Goal: Download file/media

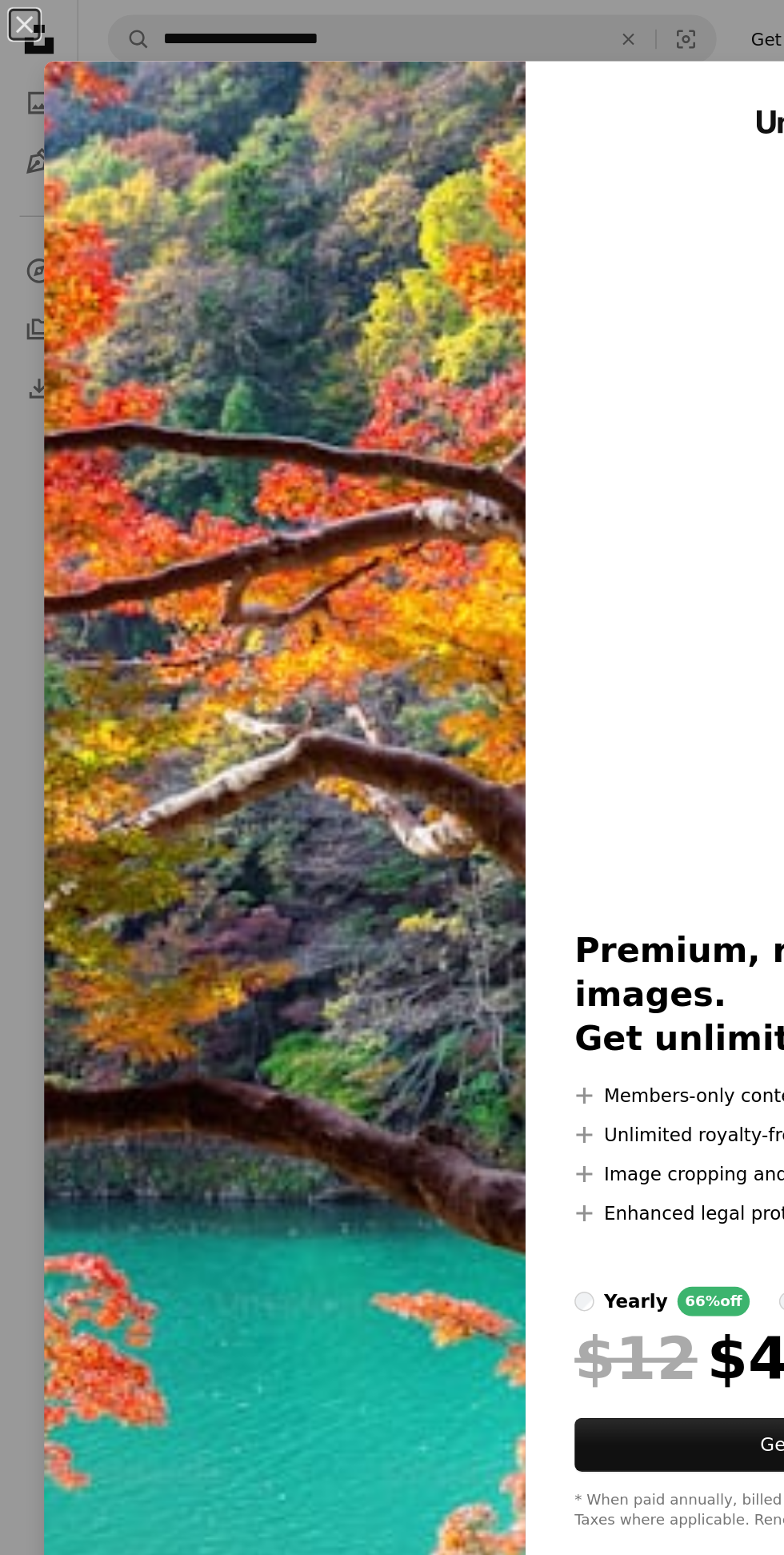
click at [25, 22] on button "An X shape" at bounding box center [16, 16] width 19 height 19
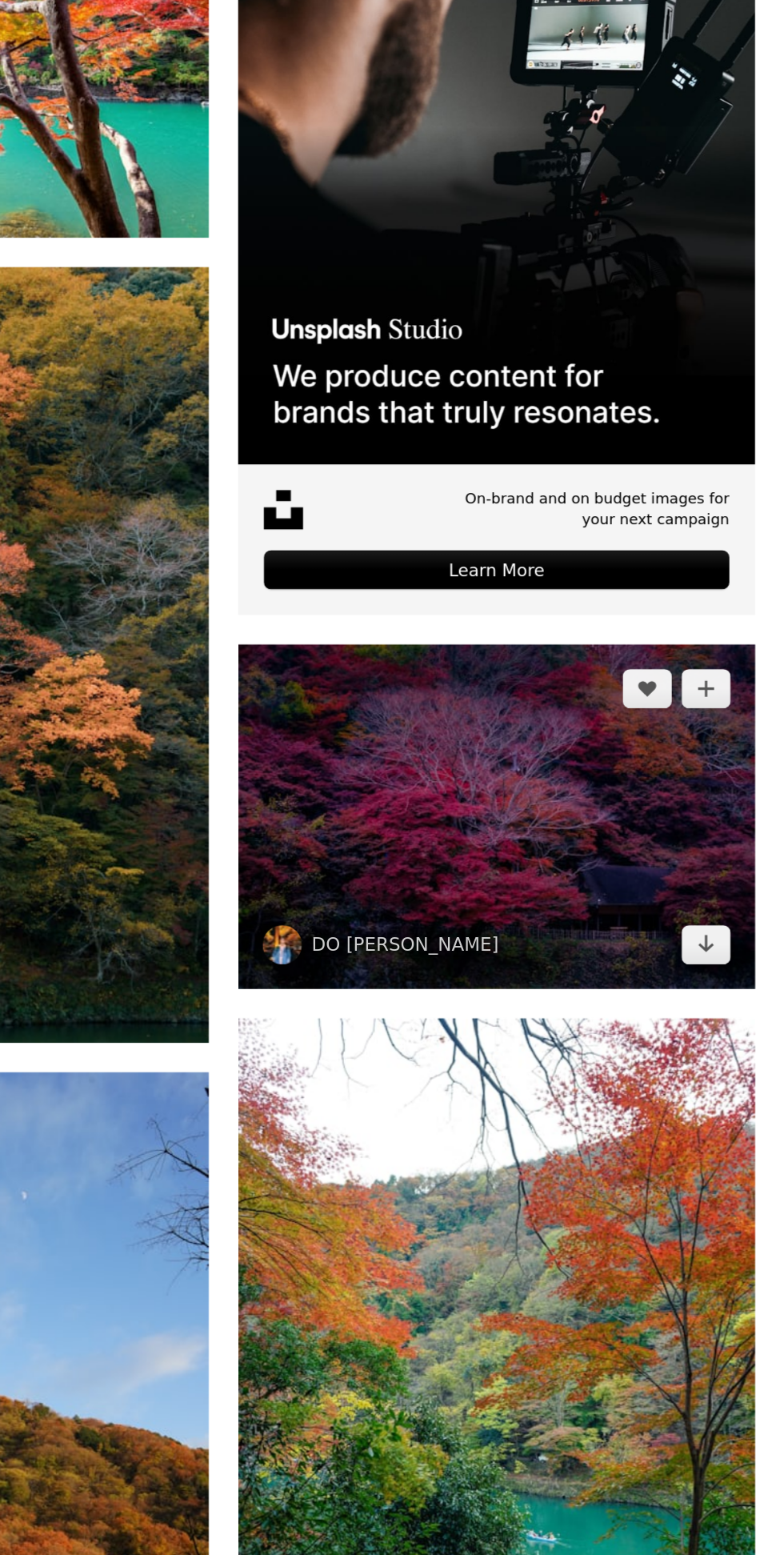
click at [681, 1048] on img at bounding box center [596, 968] width 338 height 225
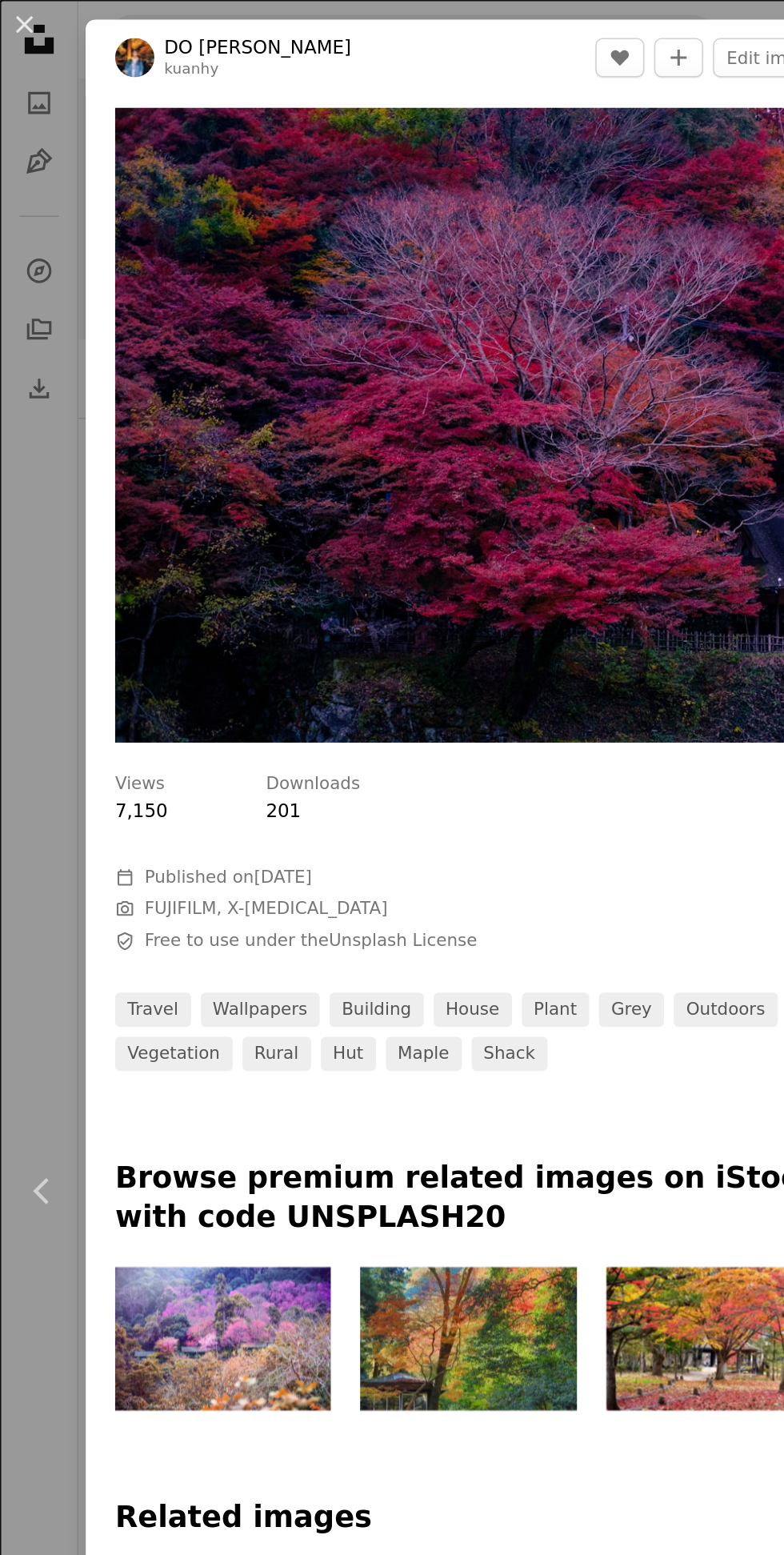
click at [176, 872] on img at bounding box center [145, 874] width 141 height 95
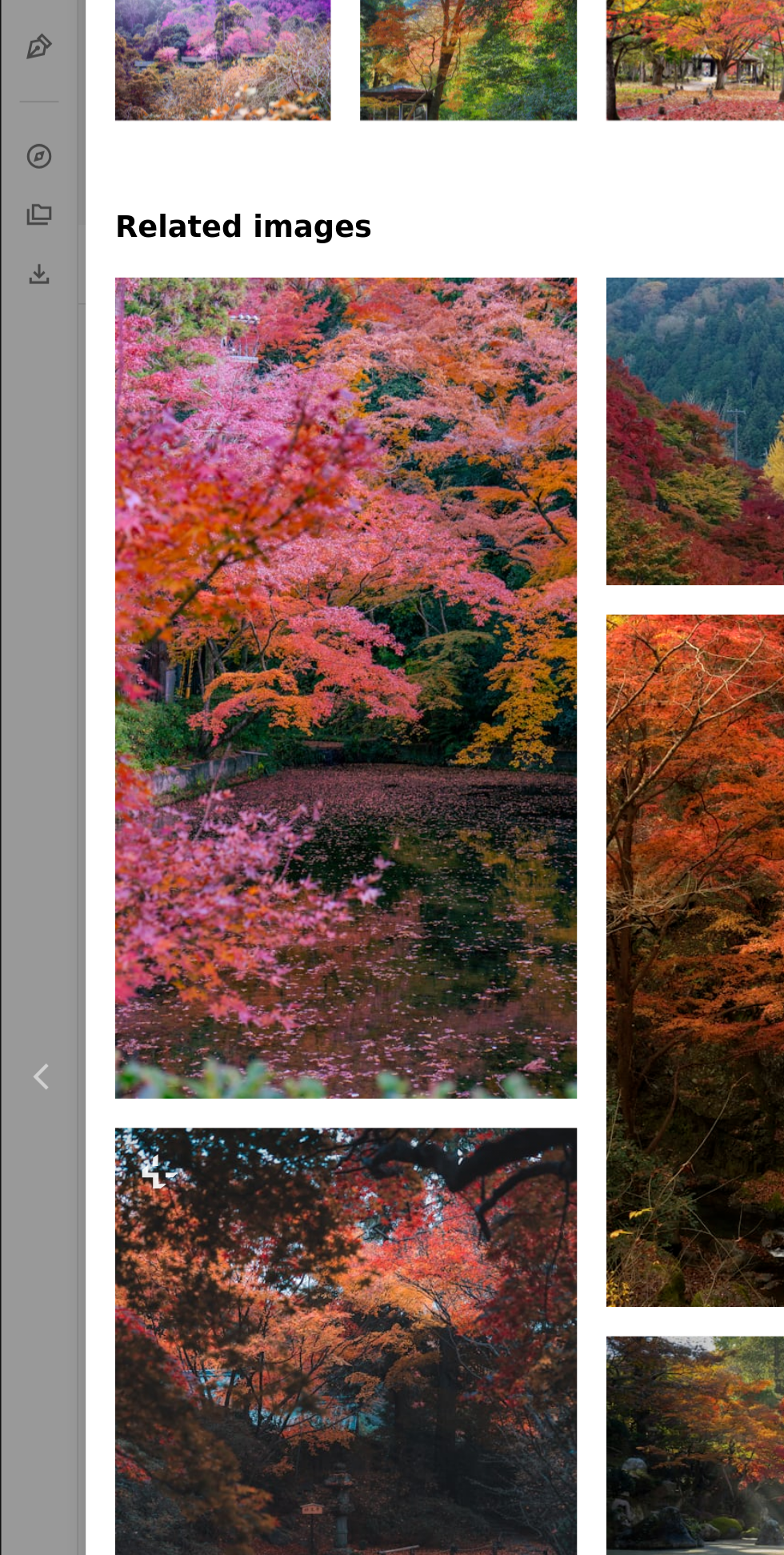
scroll to position [772, 0]
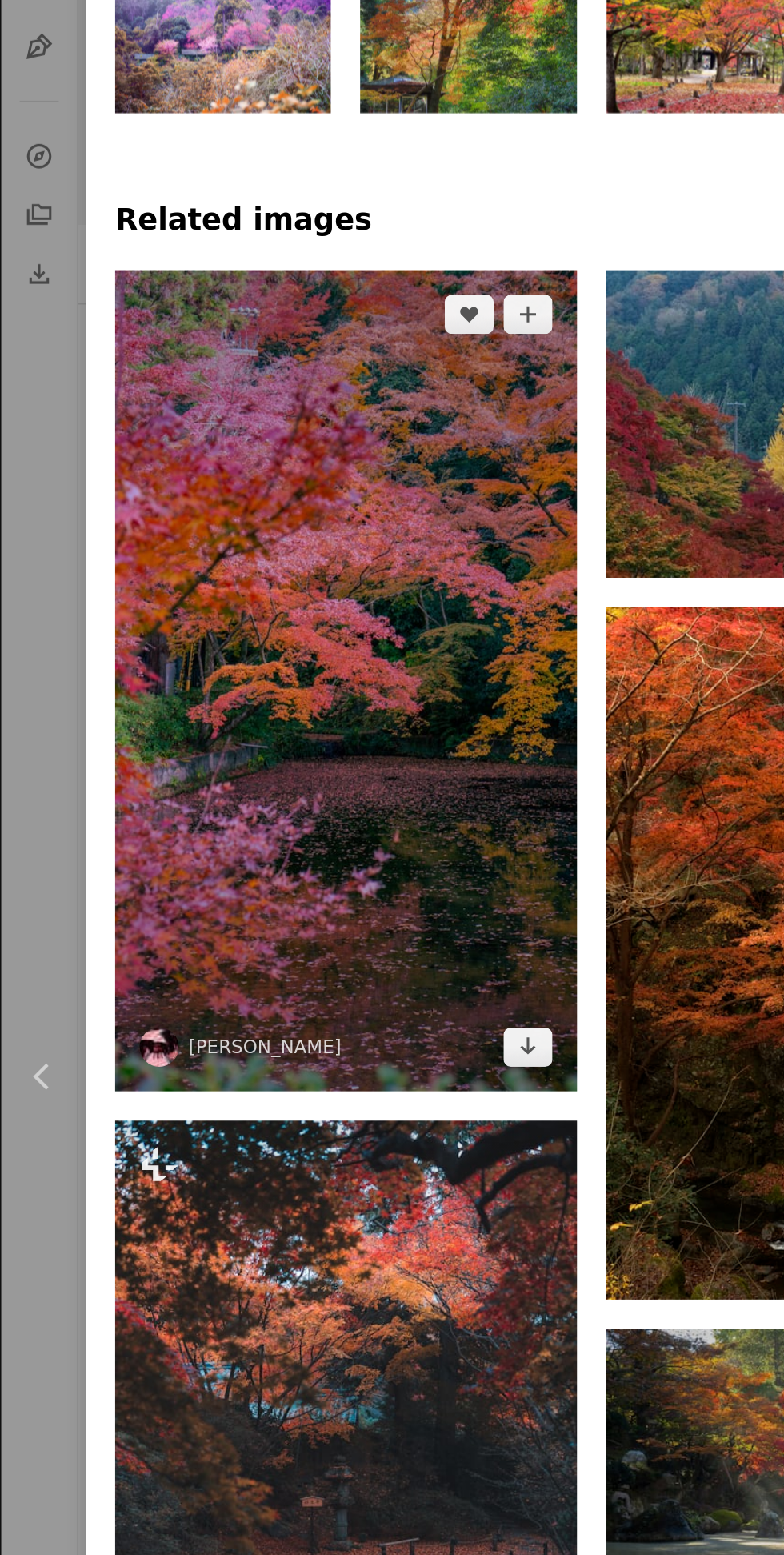
click at [292, 753] on img at bounding box center [225, 519] width 302 height 535
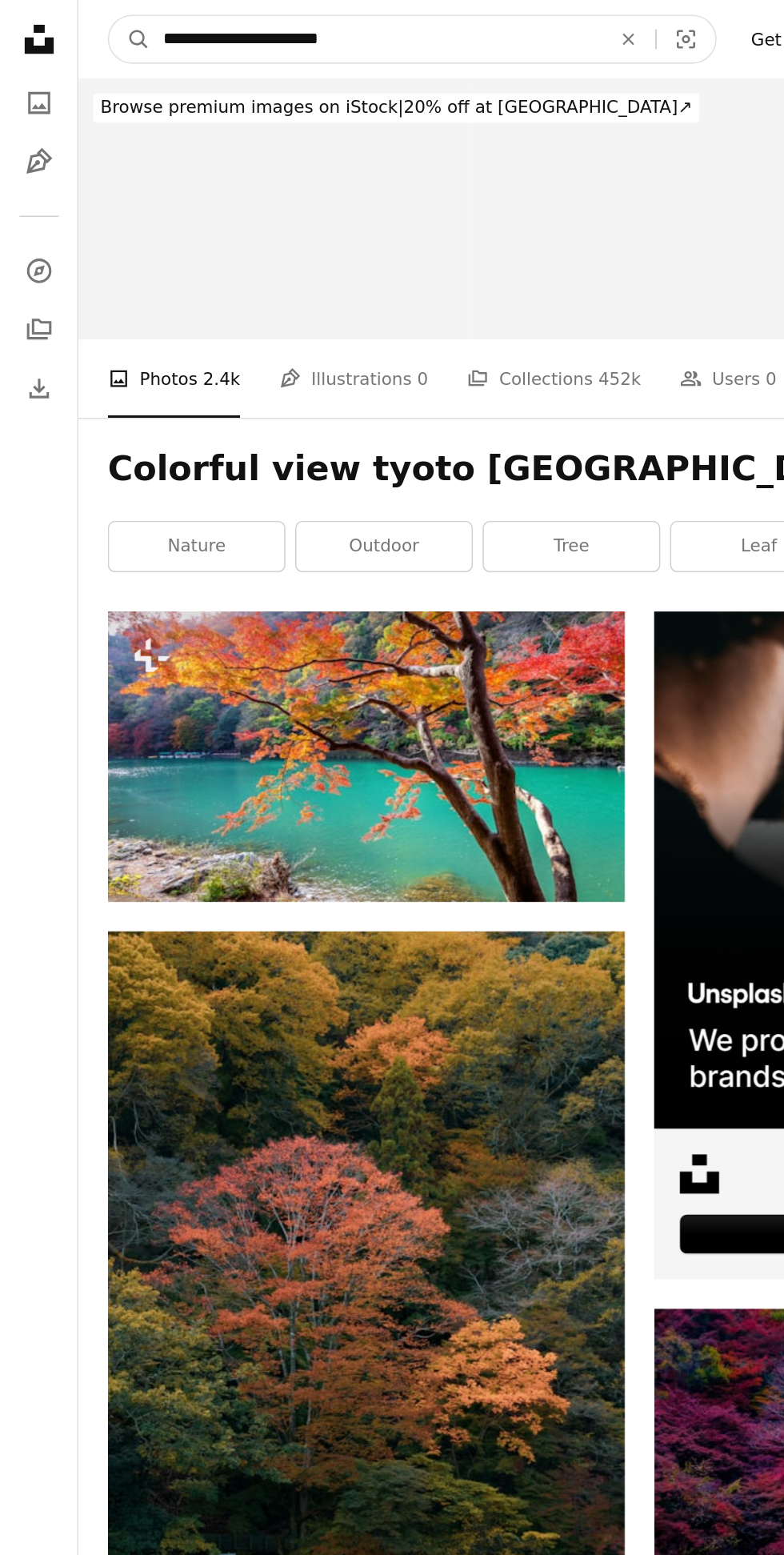
click at [295, 18] on input "**********" at bounding box center [246, 25] width 294 height 30
type input "********"
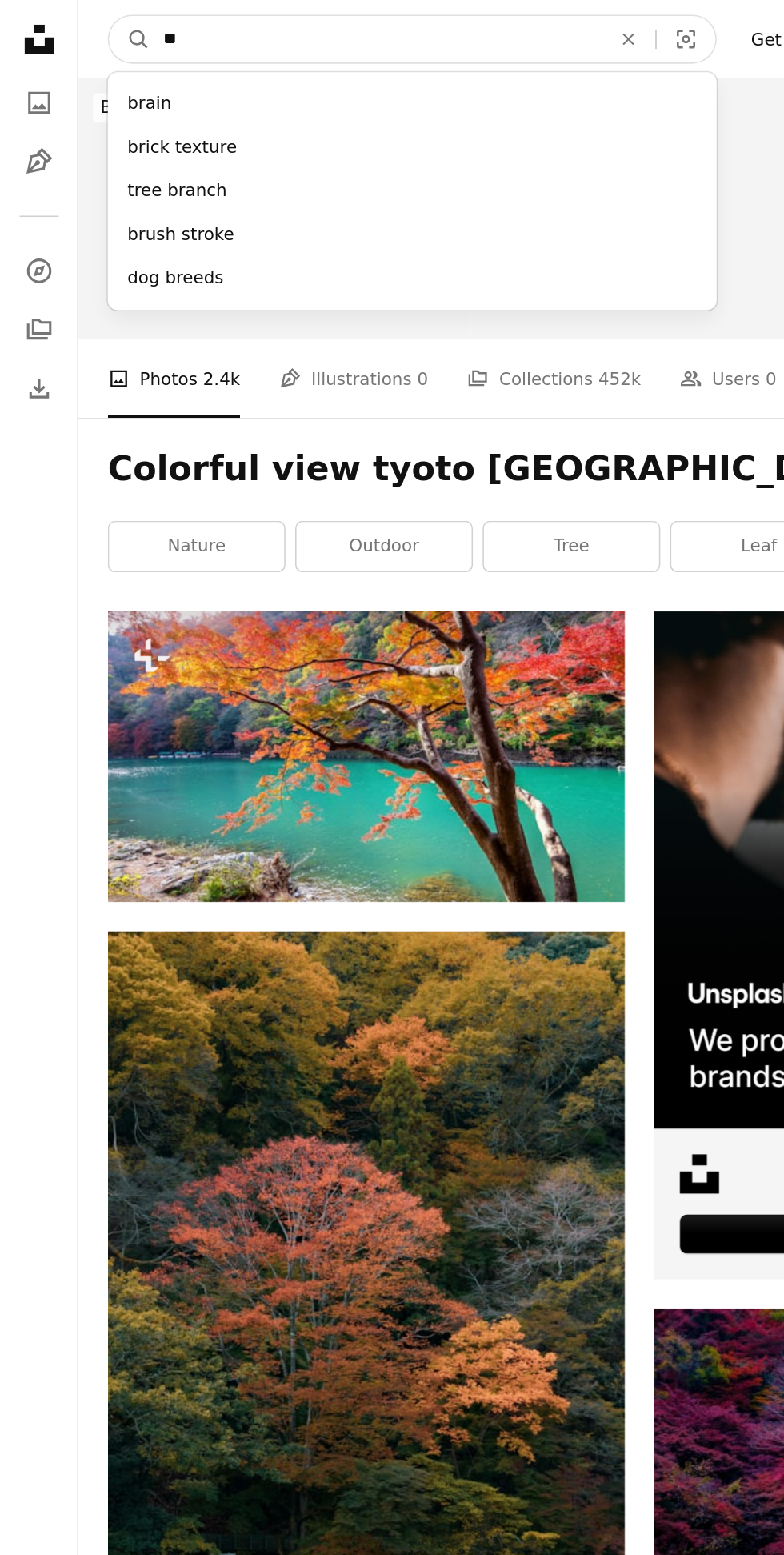
type input "*"
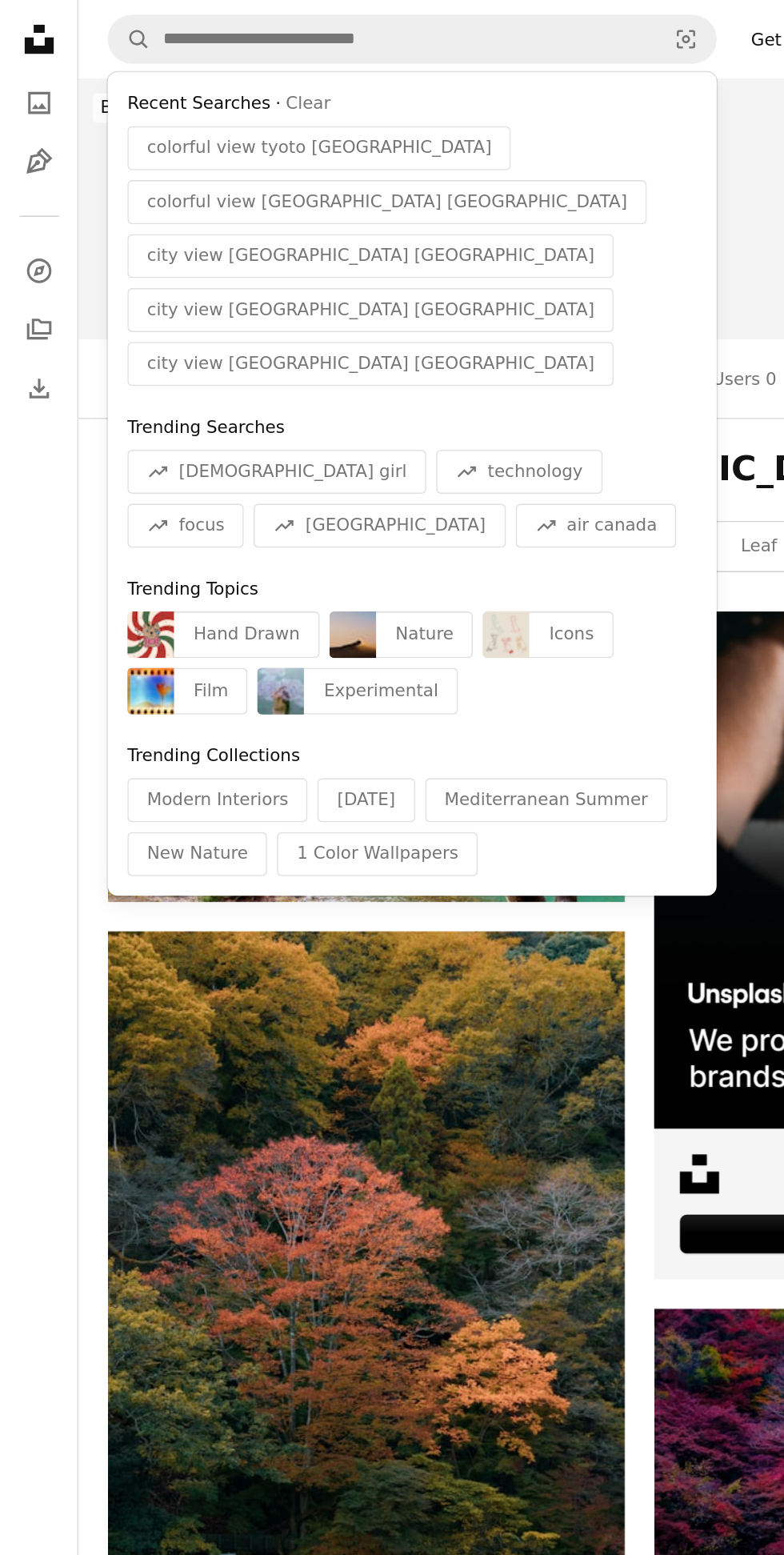
click at [157, 90] on span "colorful view tyoto [GEOGRAPHIC_DATA]" at bounding box center [209, 96] width 225 height 16
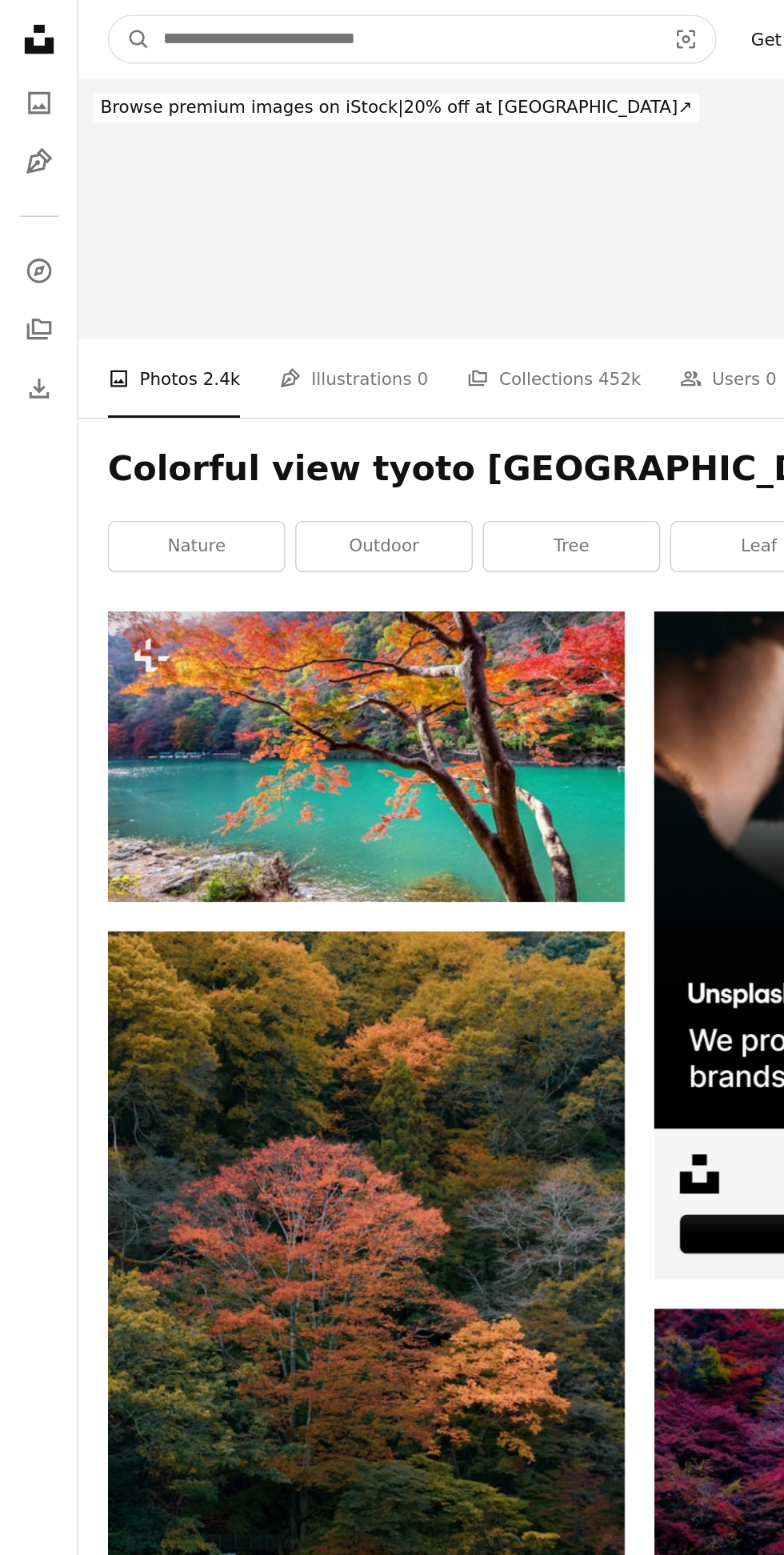
click at [316, 31] on input "Find visuals sitewide" at bounding box center [264, 25] width 330 height 30
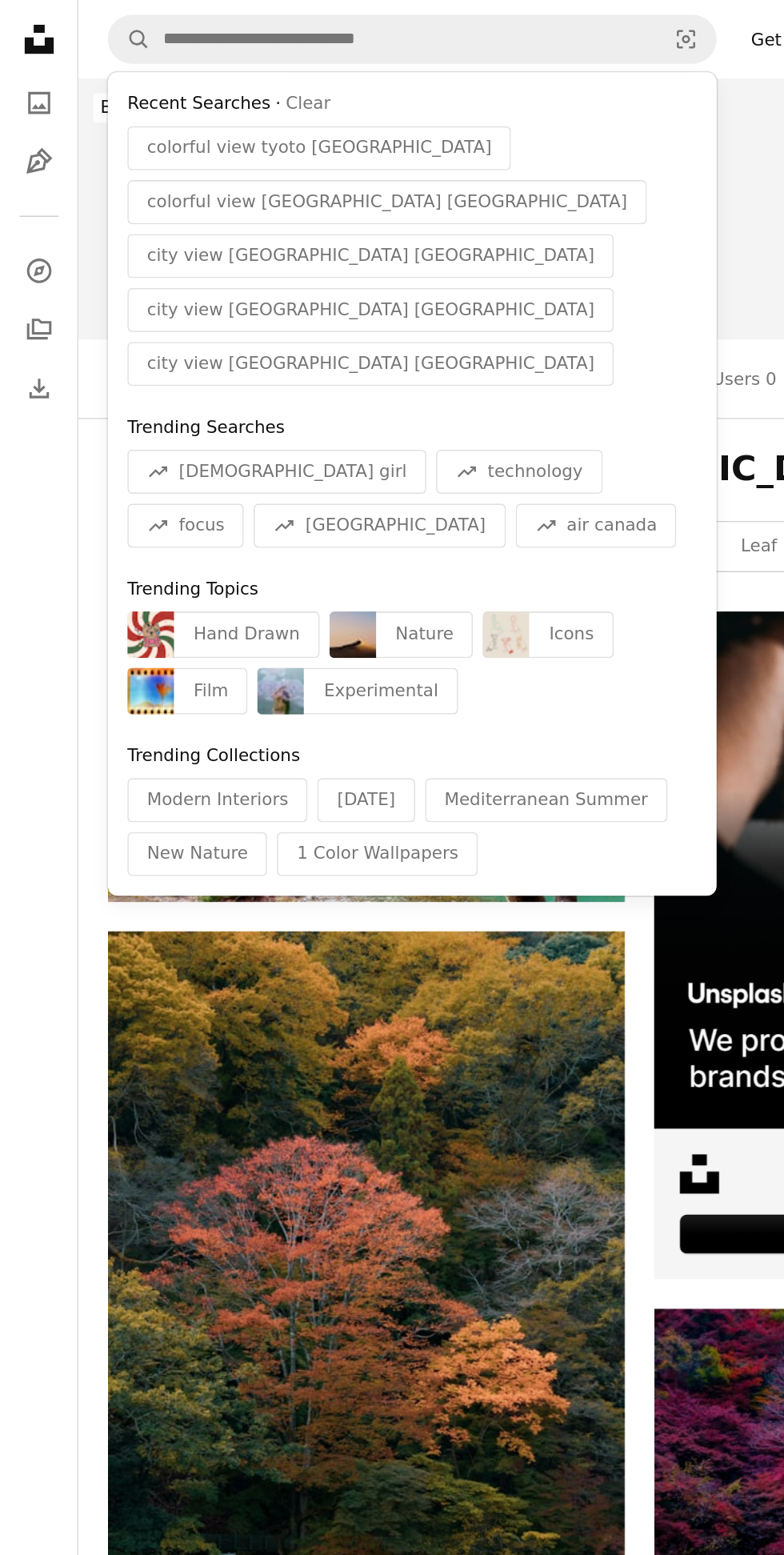
click at [173, 98] on span "colorful view tyoto [GEOGRAPHIC_DATA]" at bounding box center [209, 96] width 225 height 16
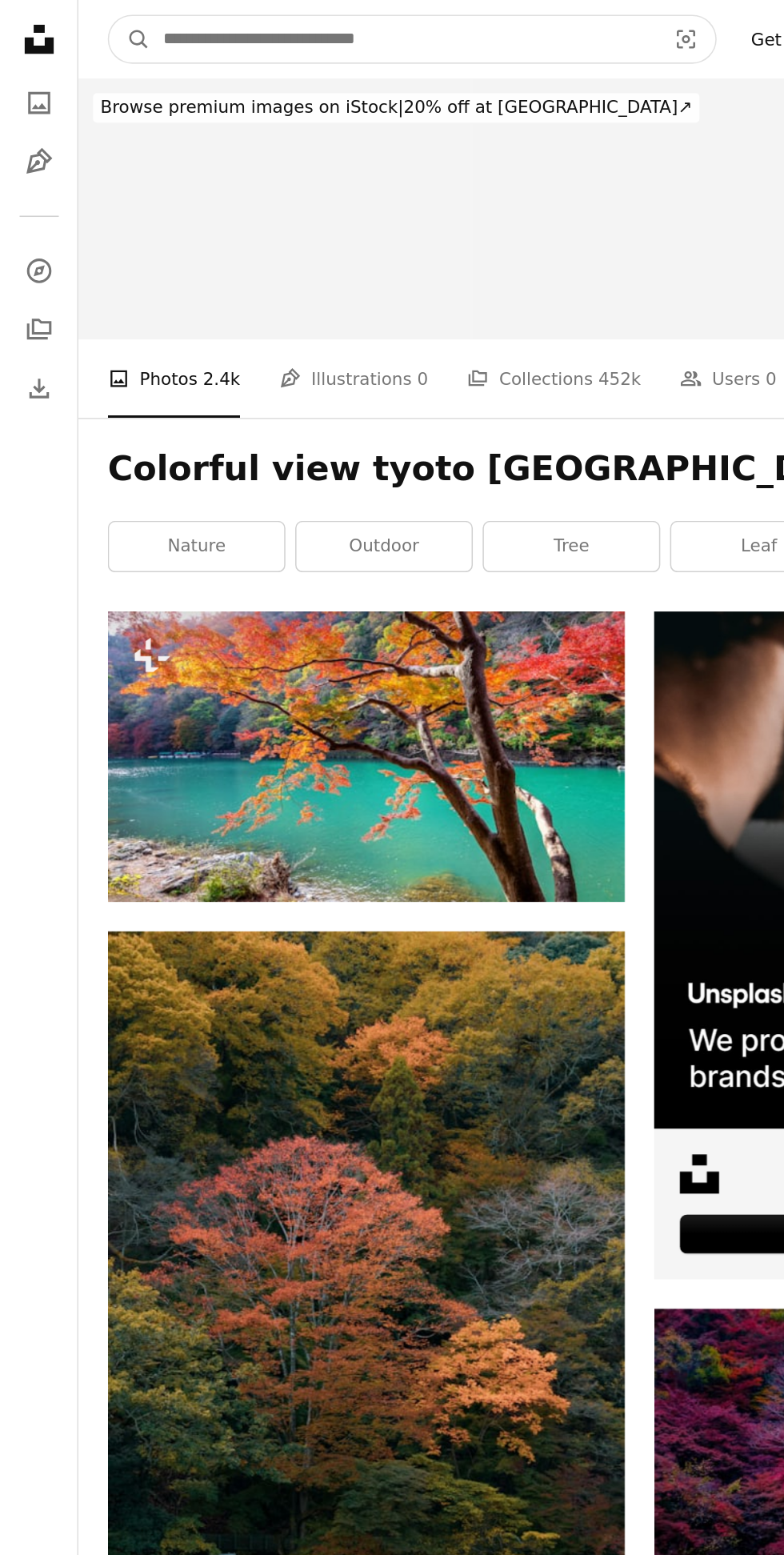
click at [308, 25] on input "Find visuals sitewide" at bounding box center [264, 25] width 330 height 30
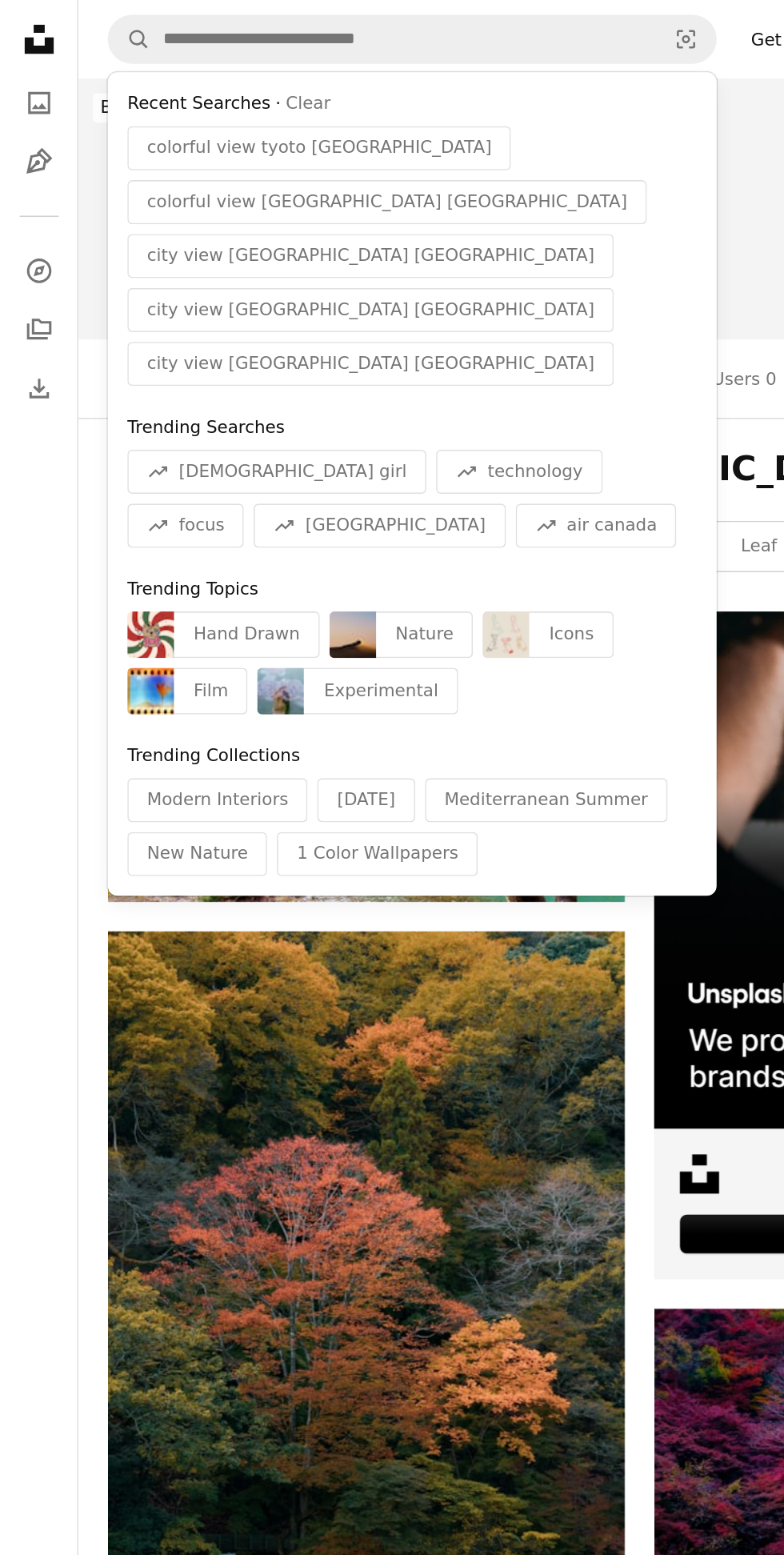
click at [139, 160] on span "city view [GEOGRAPHIC_DATA] [GEOGRAPHIC_DATA]" at bounding box center [242, 167] width 292 height 16
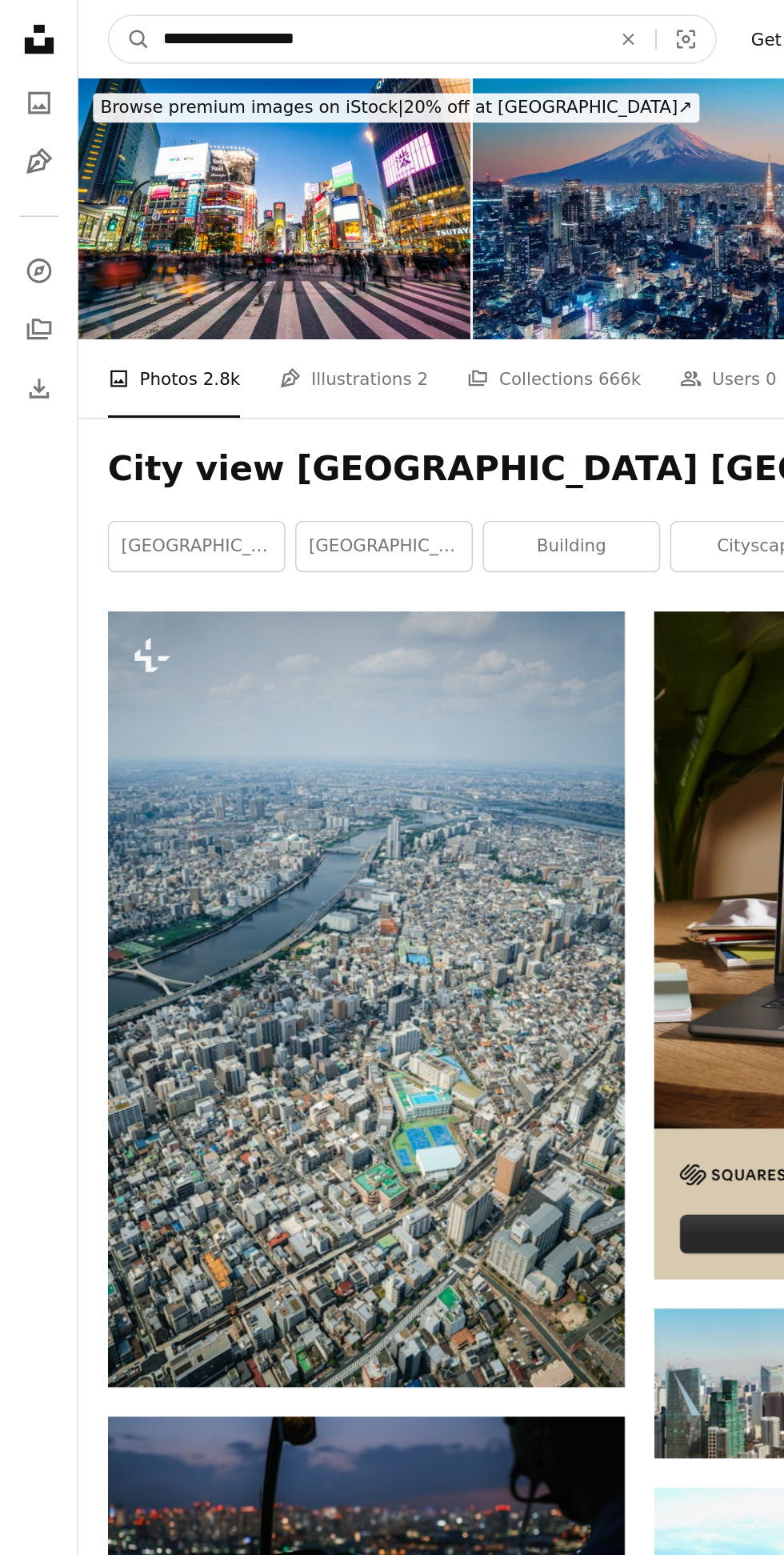
click at [168, 32] on input "**********" at bounding box center [246, 25] width 294 height 30
click at [221, 20] on input "**********" at bounding box center [246, 25] width 294 height 30
type input "**********"
click at [71, 11] on button "A magnifying glass" at bounding box center [85, 25] width 27 height 30
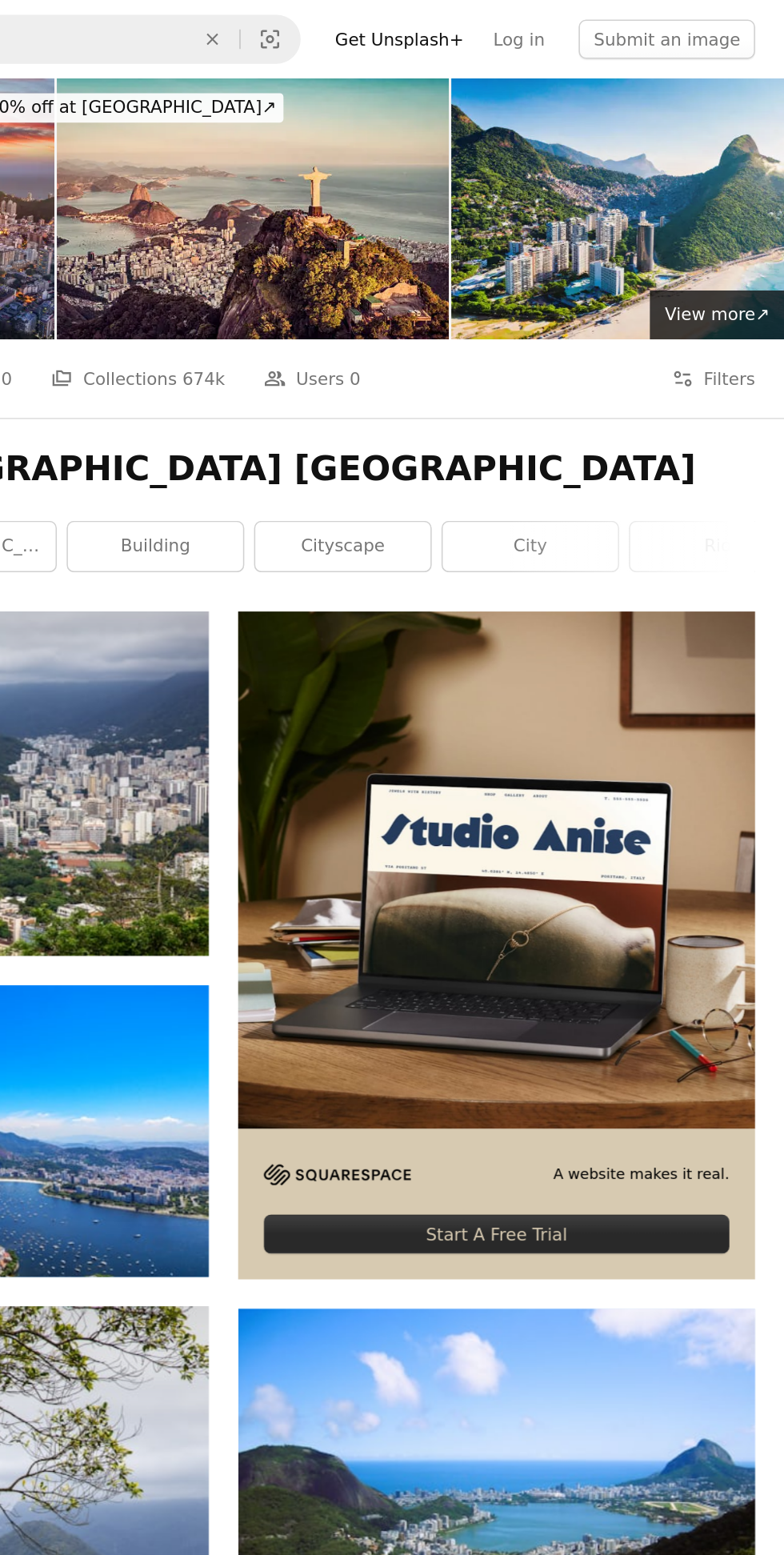
click at [489, 172] on img at bounding box center [436, 136] width 256 height 170
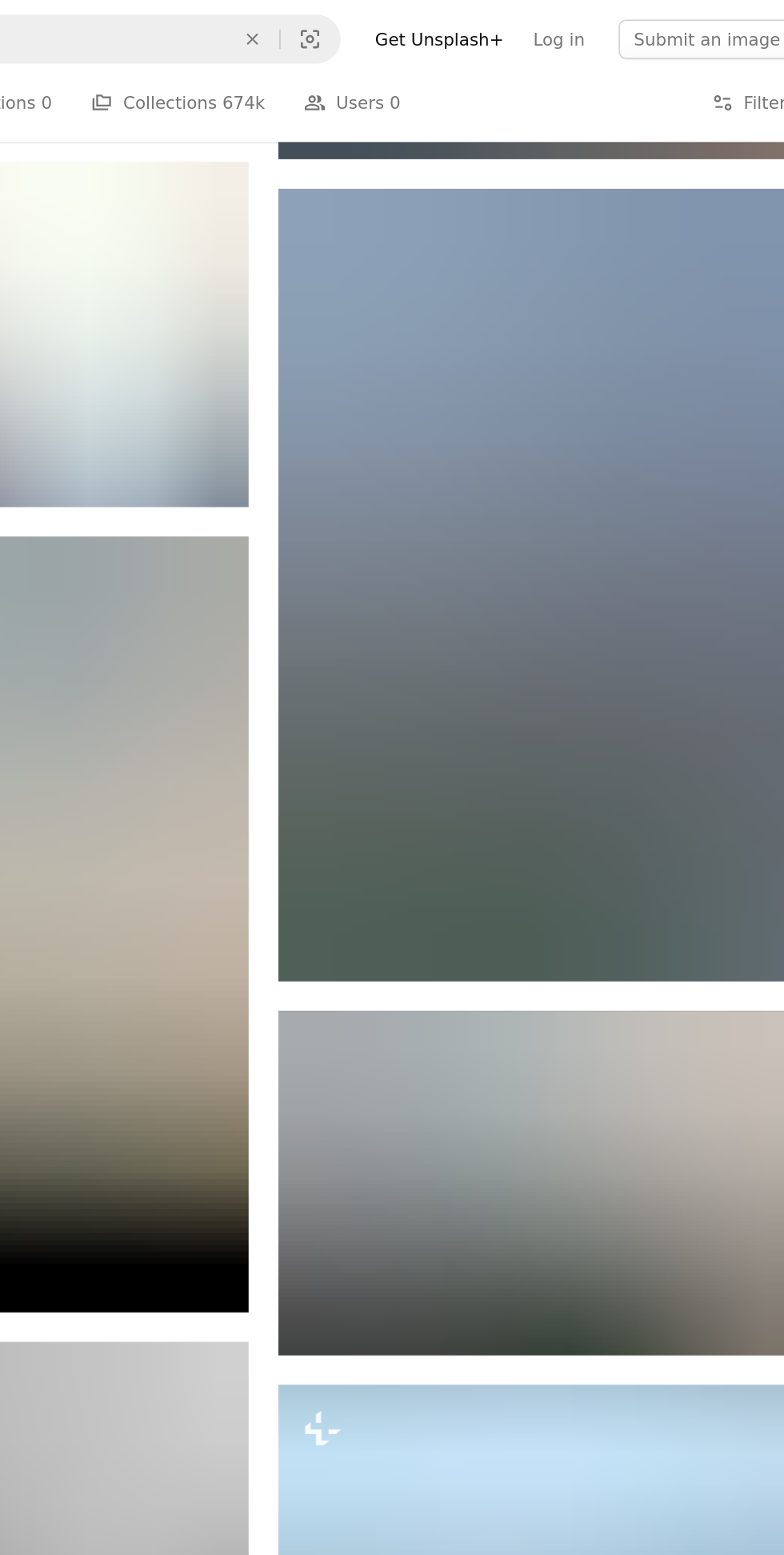
scroll to position [1724, 0]
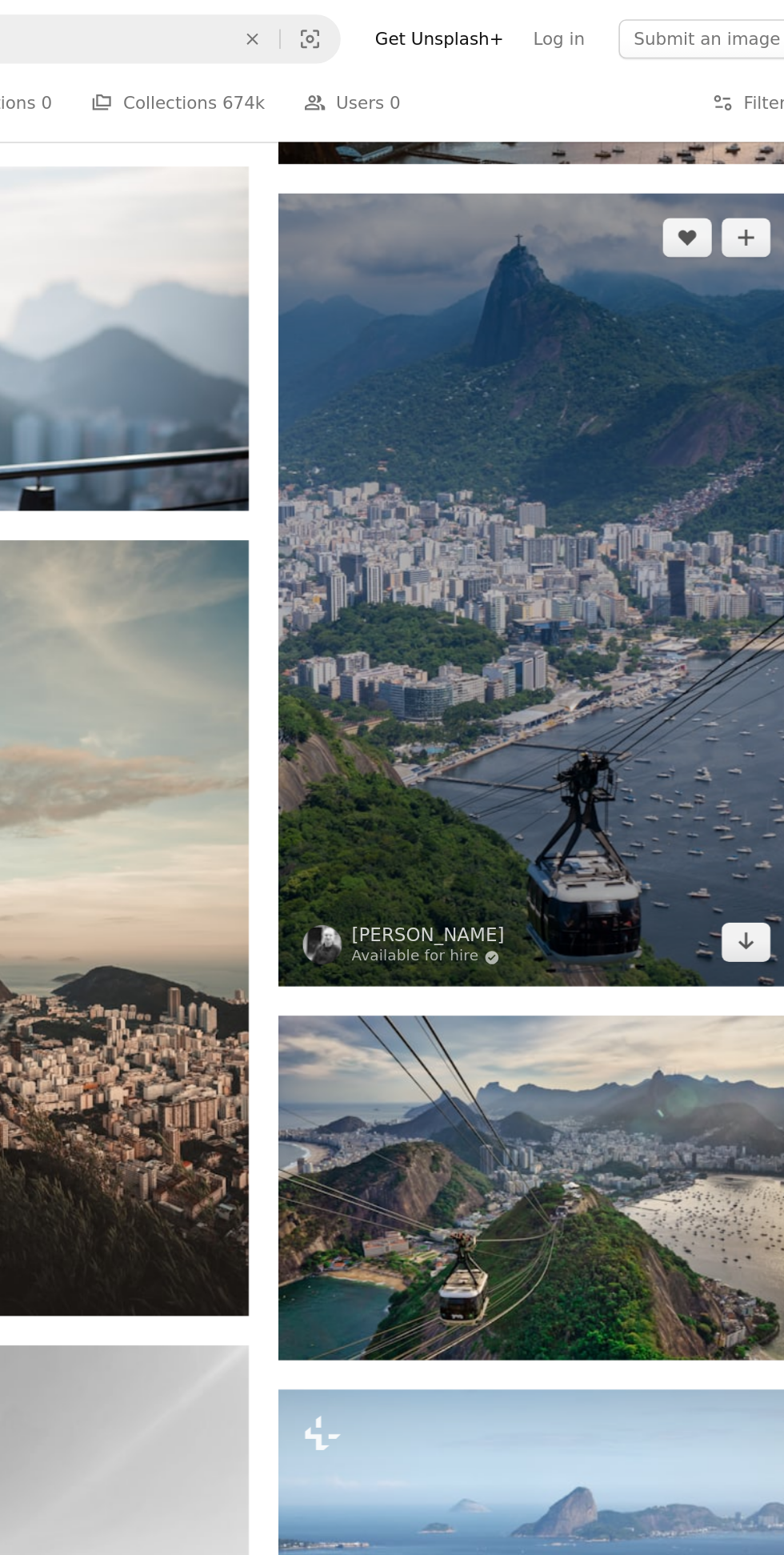
click at [601, 562] on img at bounding box center [596, 386] width 338 height 518
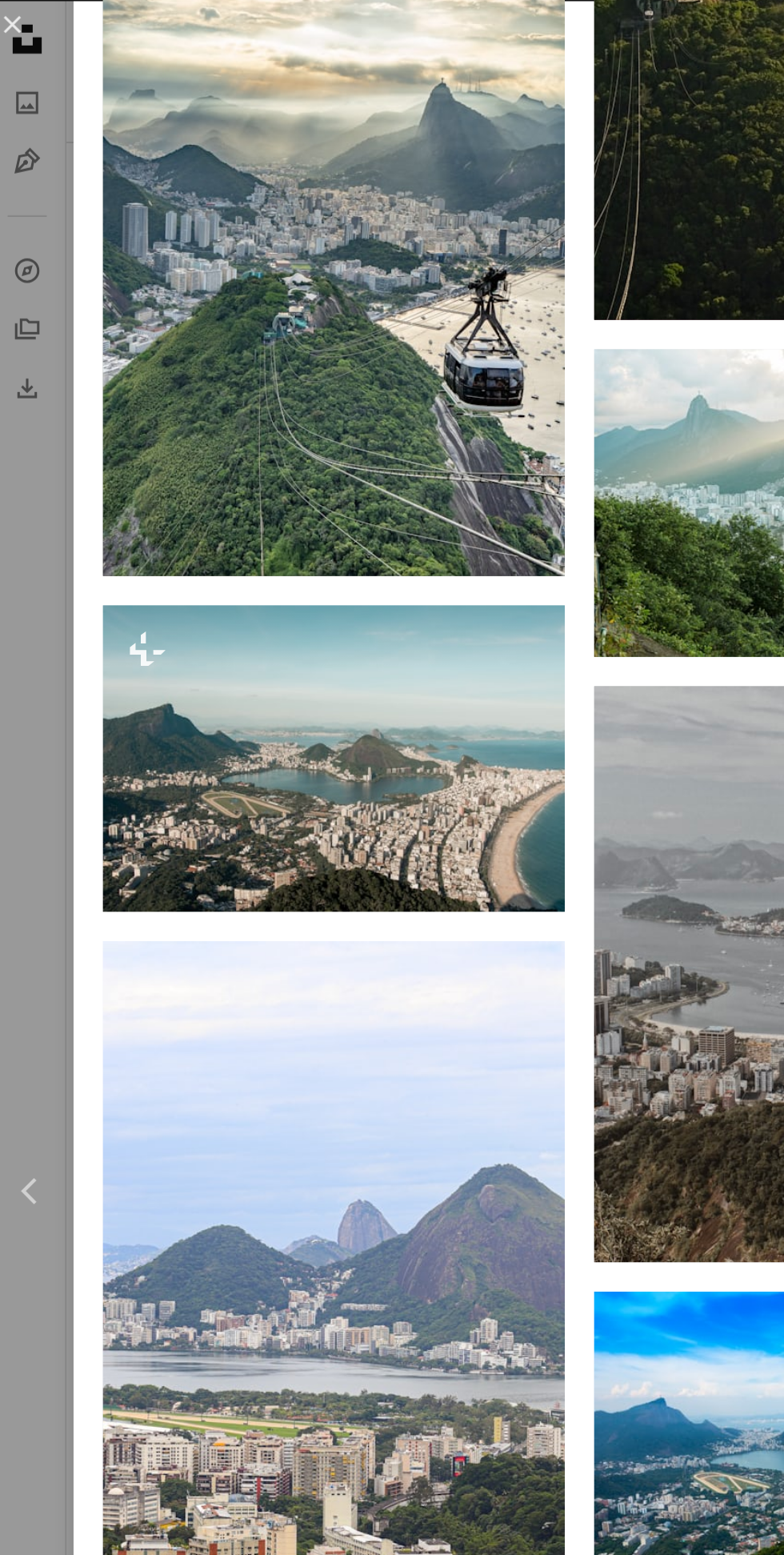
scroll to position [2637, 0]
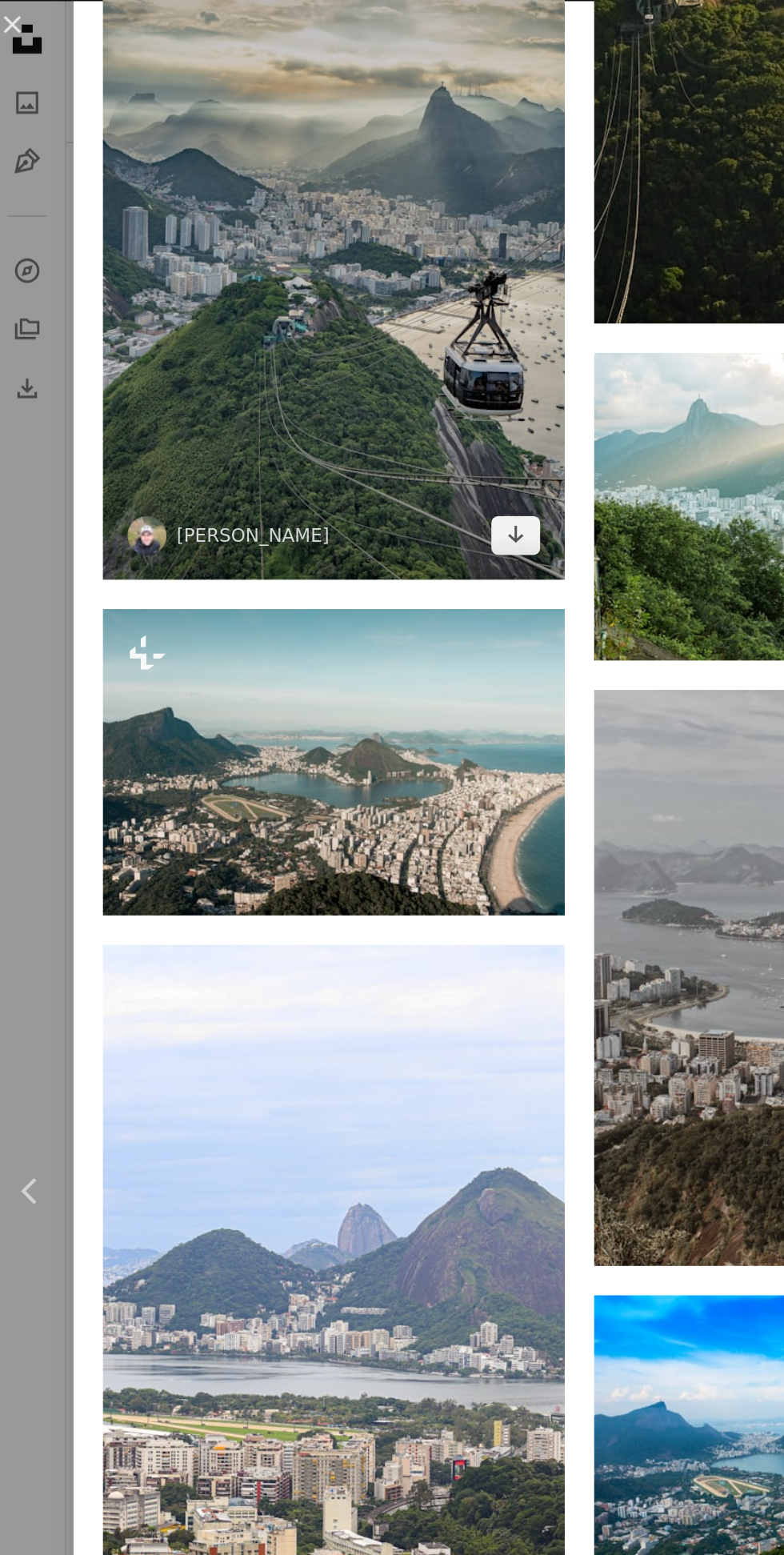
click at [317, 307] on img at bounding box center [225, 152] width 302 height 452
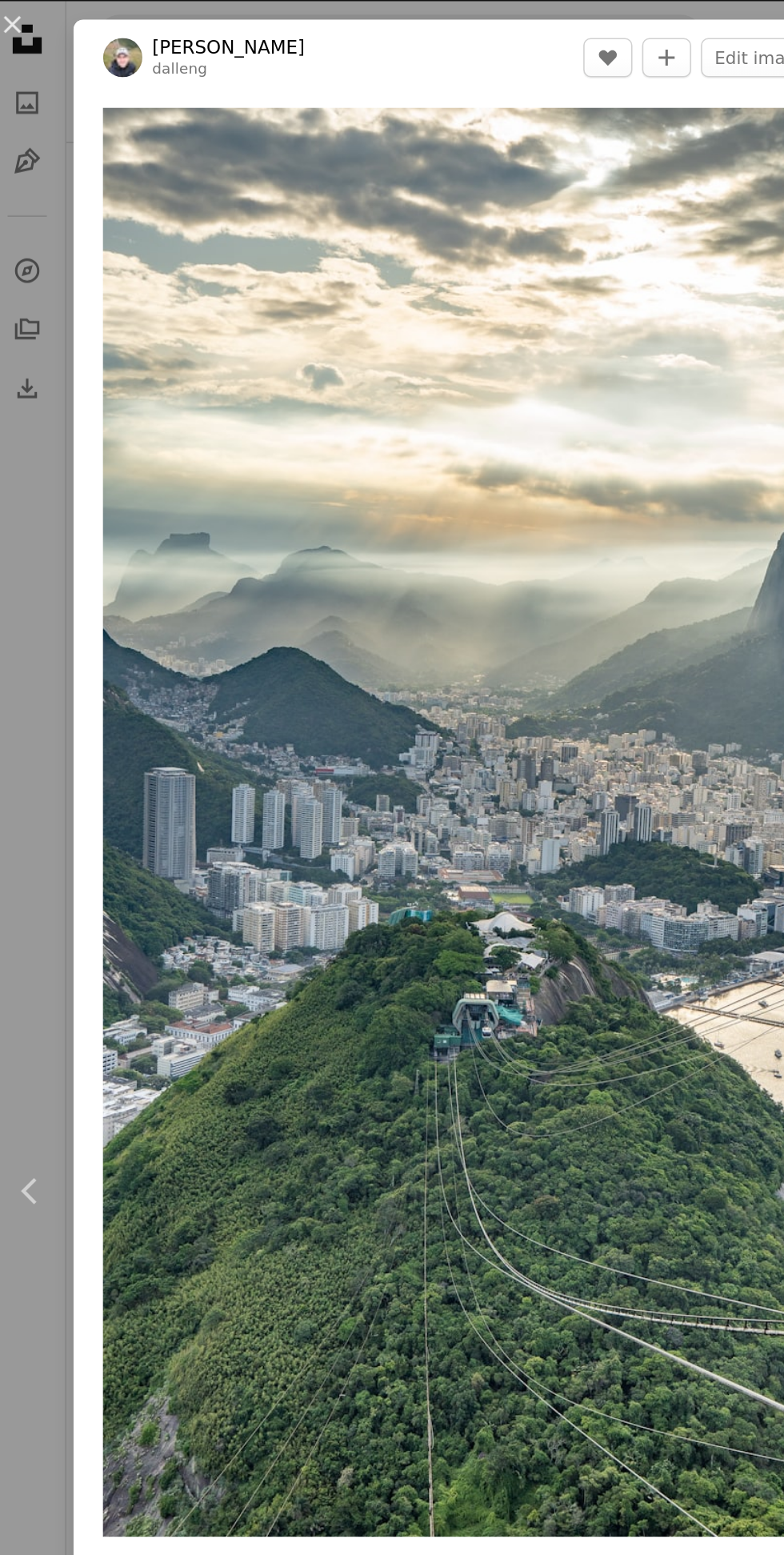
click at [25, 24] on button "An X shape" at bounding box center [16, 16] width 19 height 19
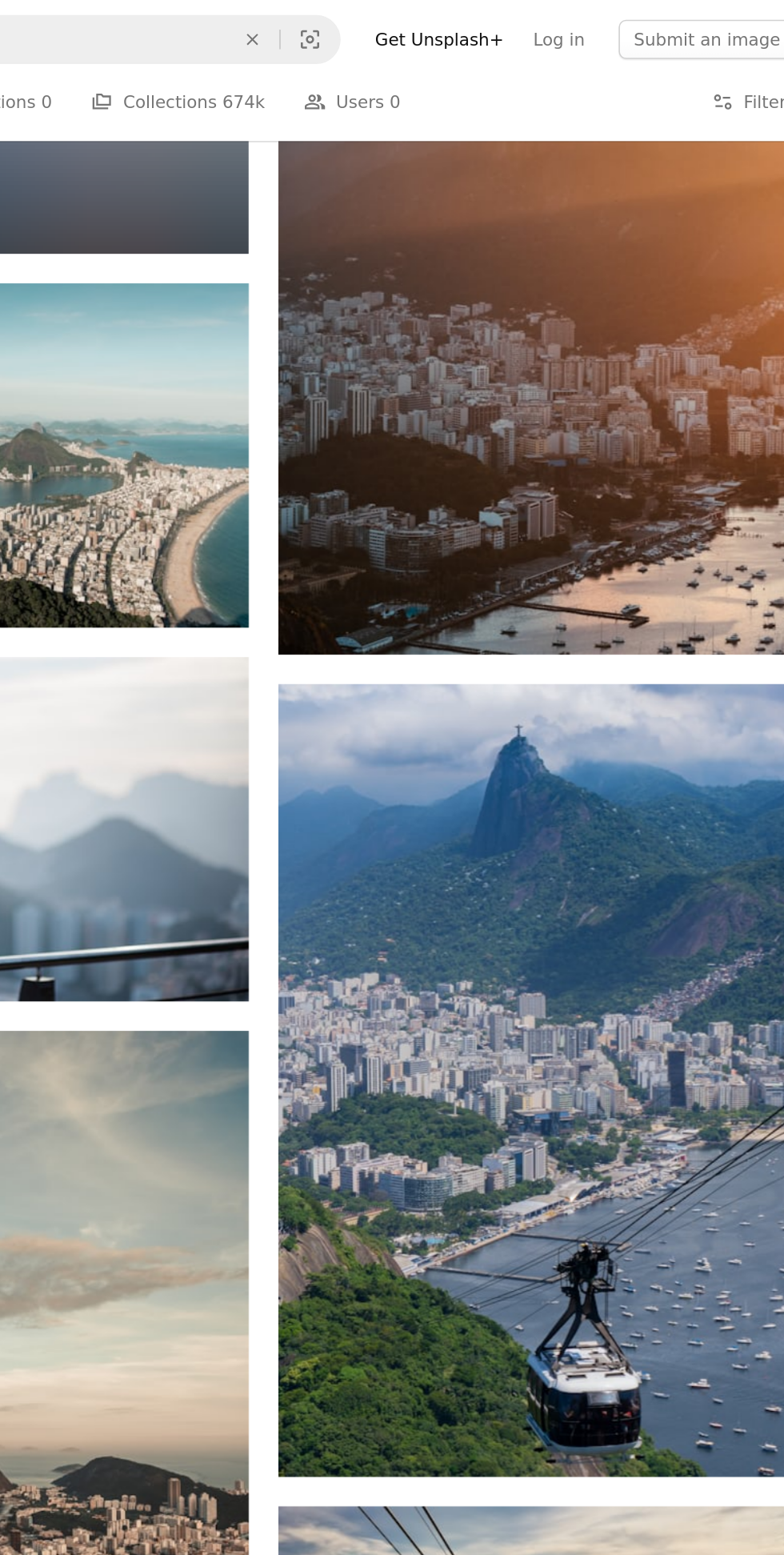
scroll to position [577, 0]
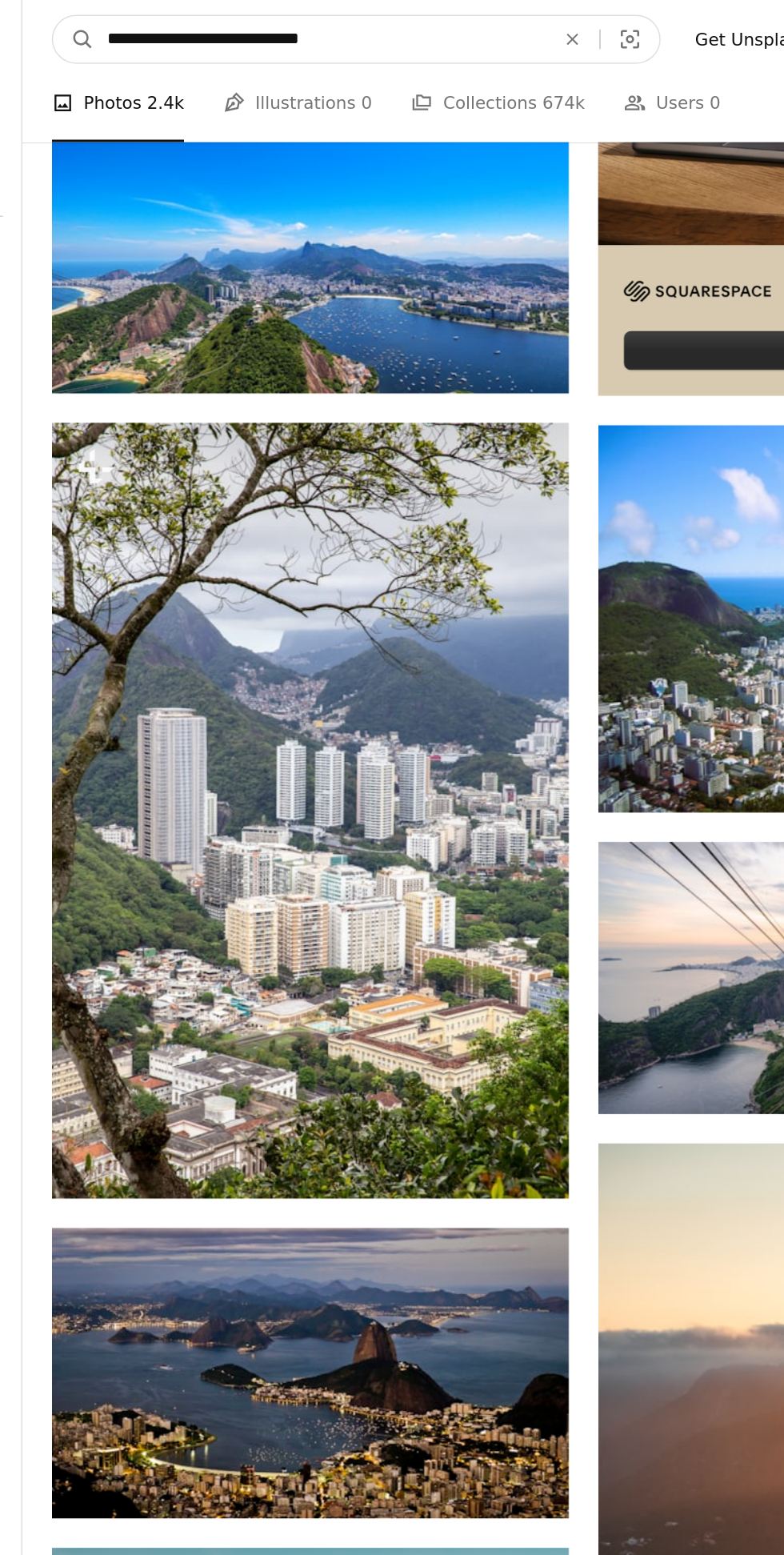
click at [280, 31] on input "**********" at bounding box center [246, 25] width 294 height 30
type input "**********"
click at [71, 11] on button "A magnifying glass" at bounding box center [85, 25] width 27 height 30
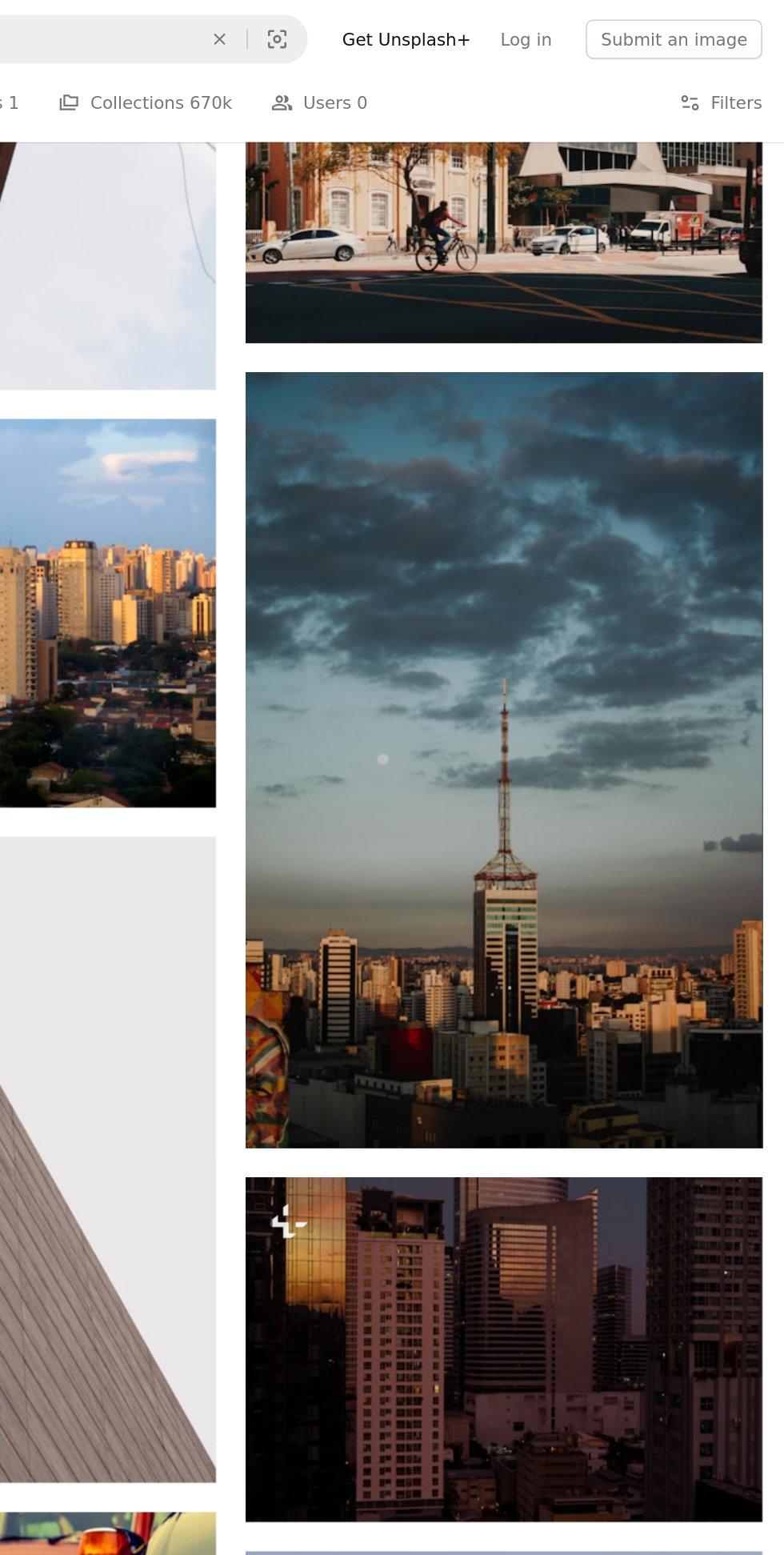
scroll to position [2159, 0]
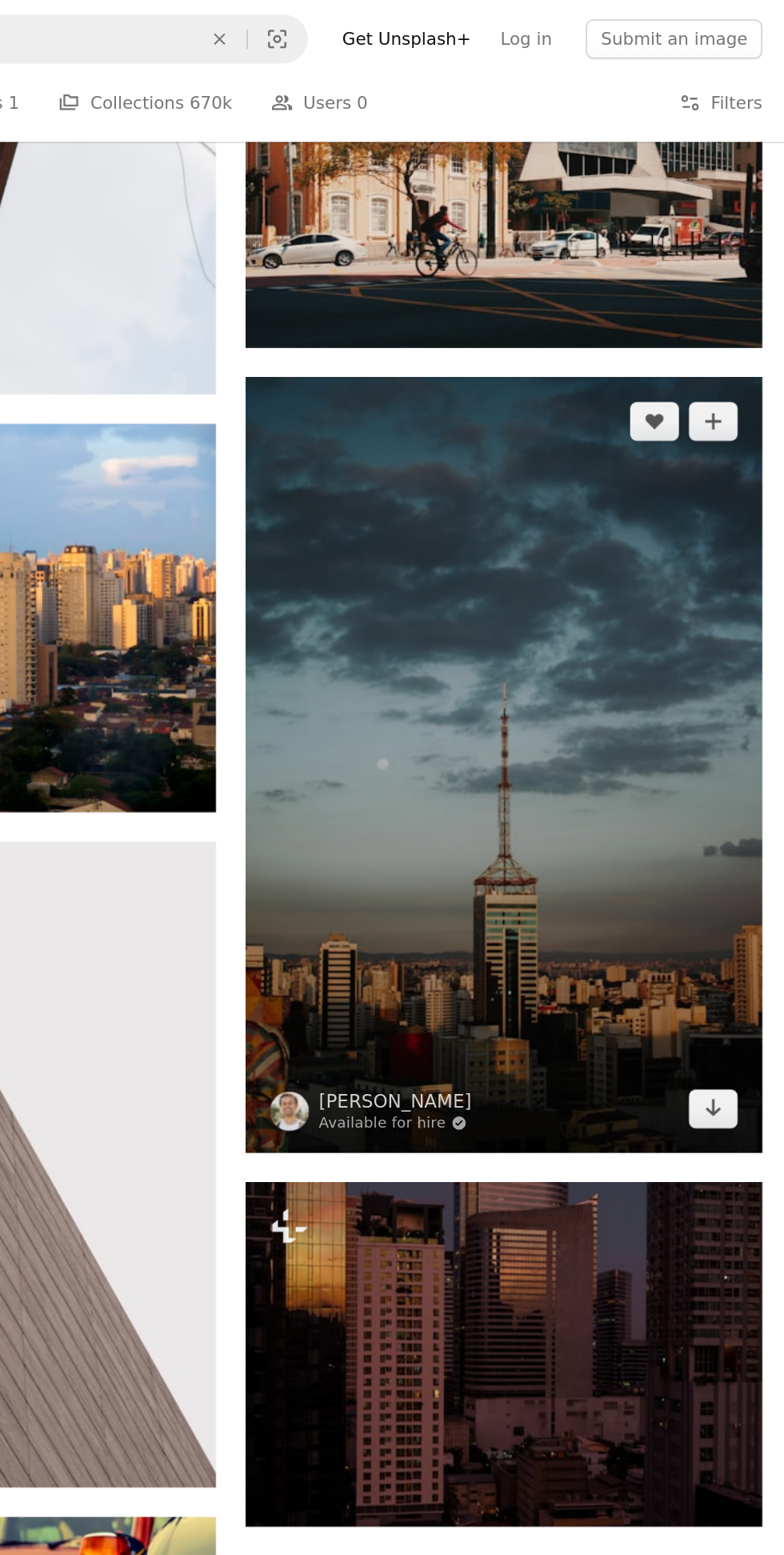
click at [593, 637] on img at bounding box center [596, 500] width 338 height 507
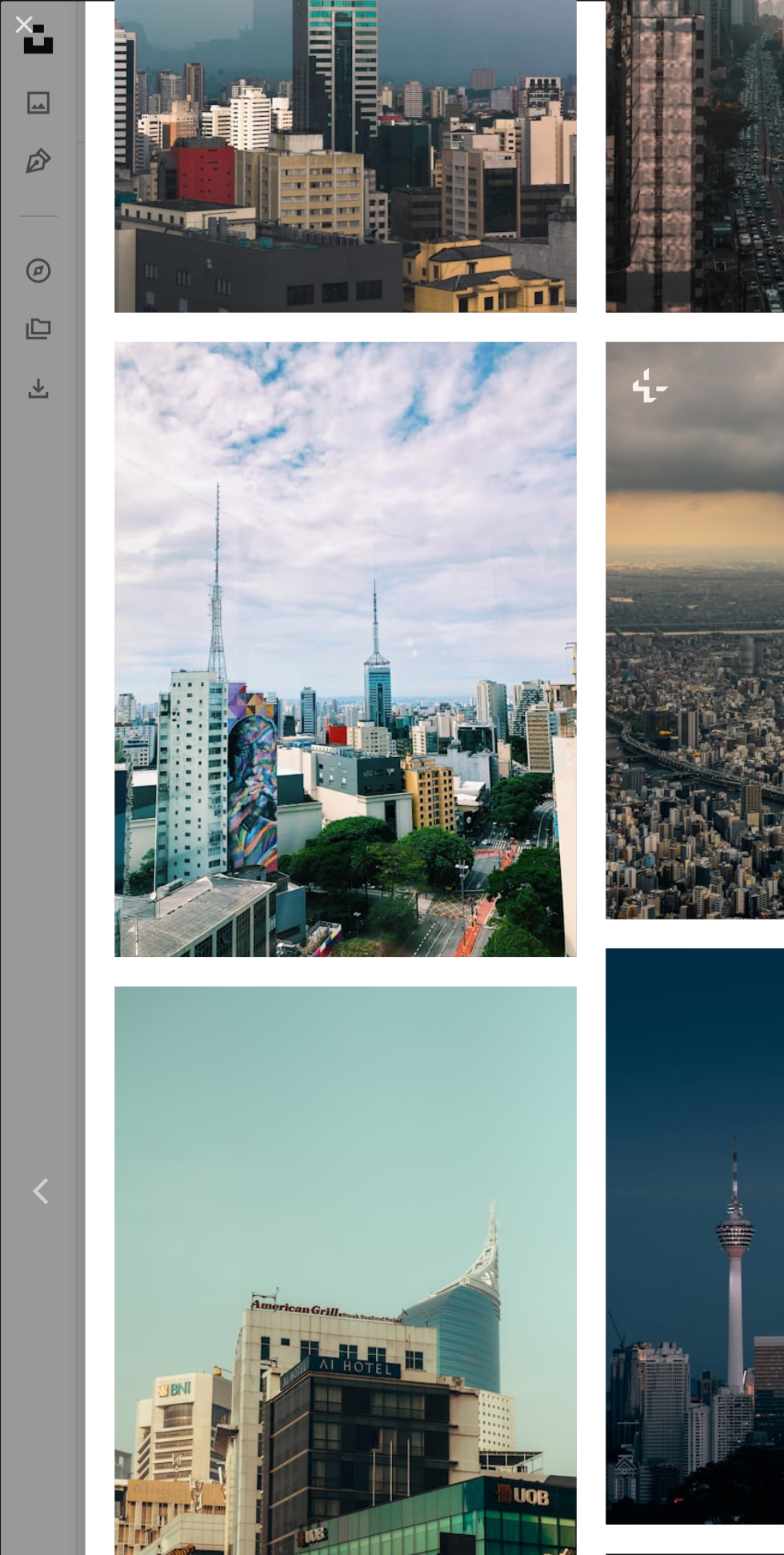
scroll to position [1819, 0]
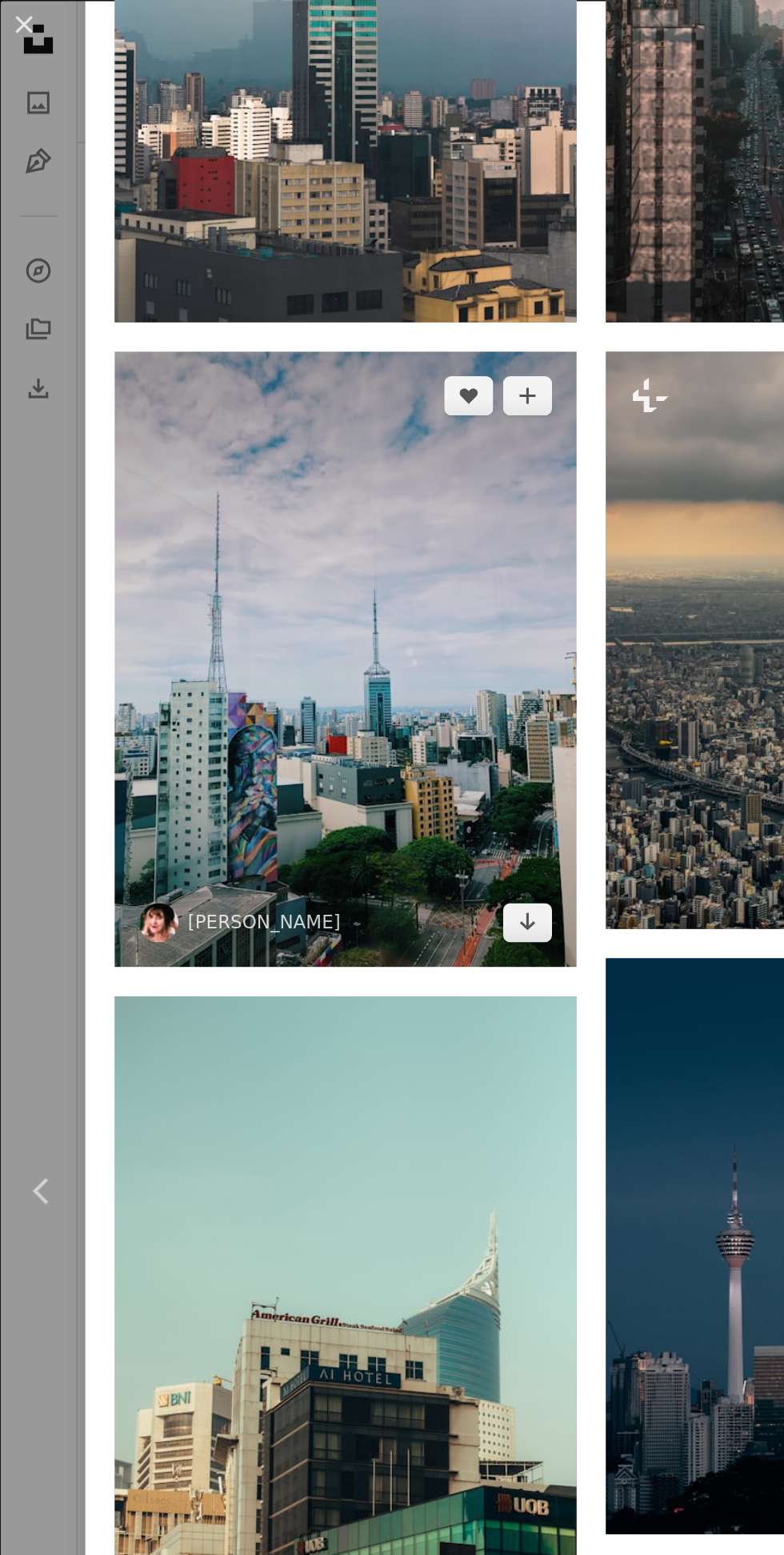
click at [176, 547] on img at bounding box center [225, 430] width 302 height 402
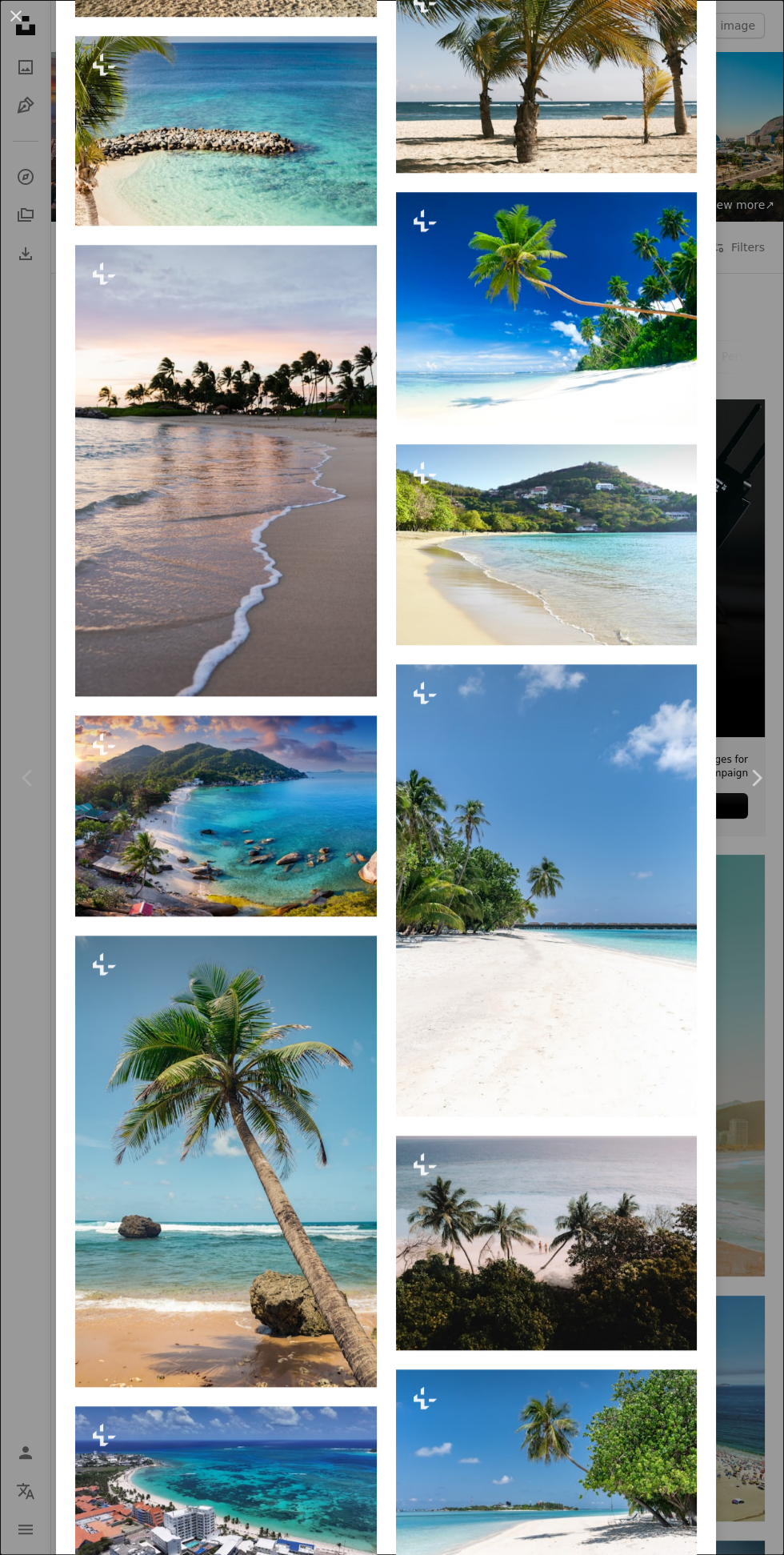
scroll to position [2200, 0]
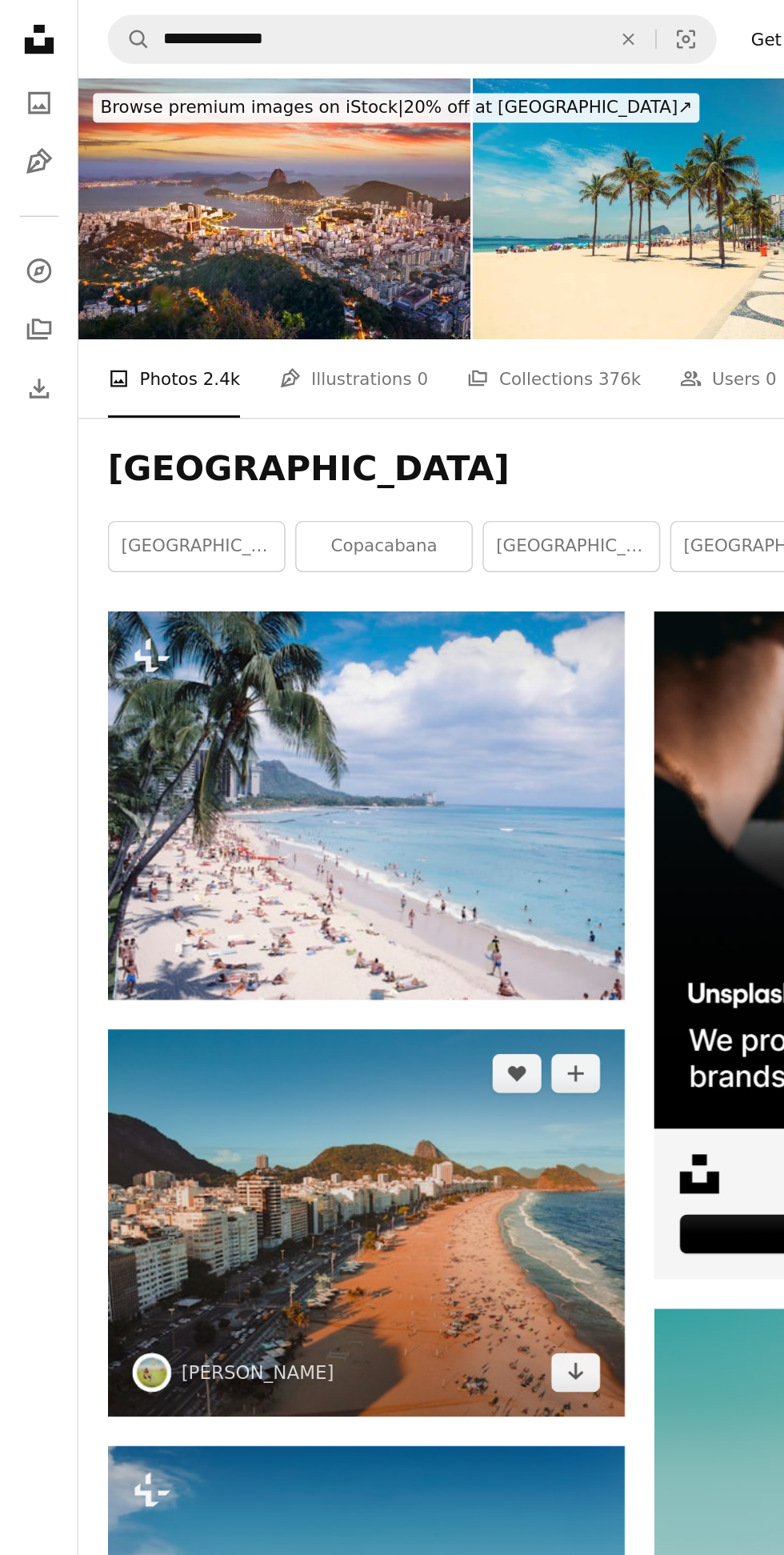
click at [271, 831] on img at bounding box center [239, 799] width 338 height 254
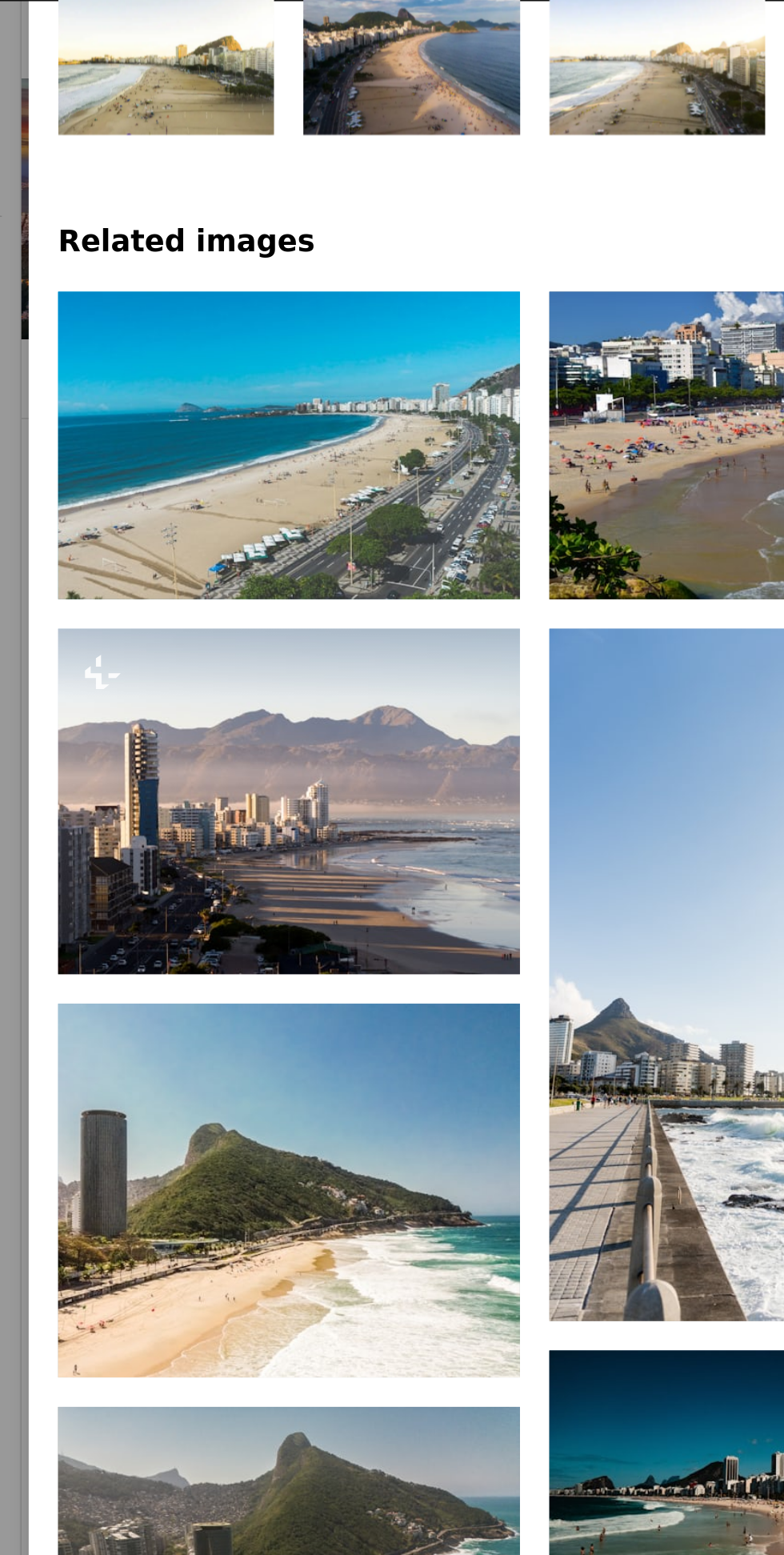
scroll to position [949, 0]
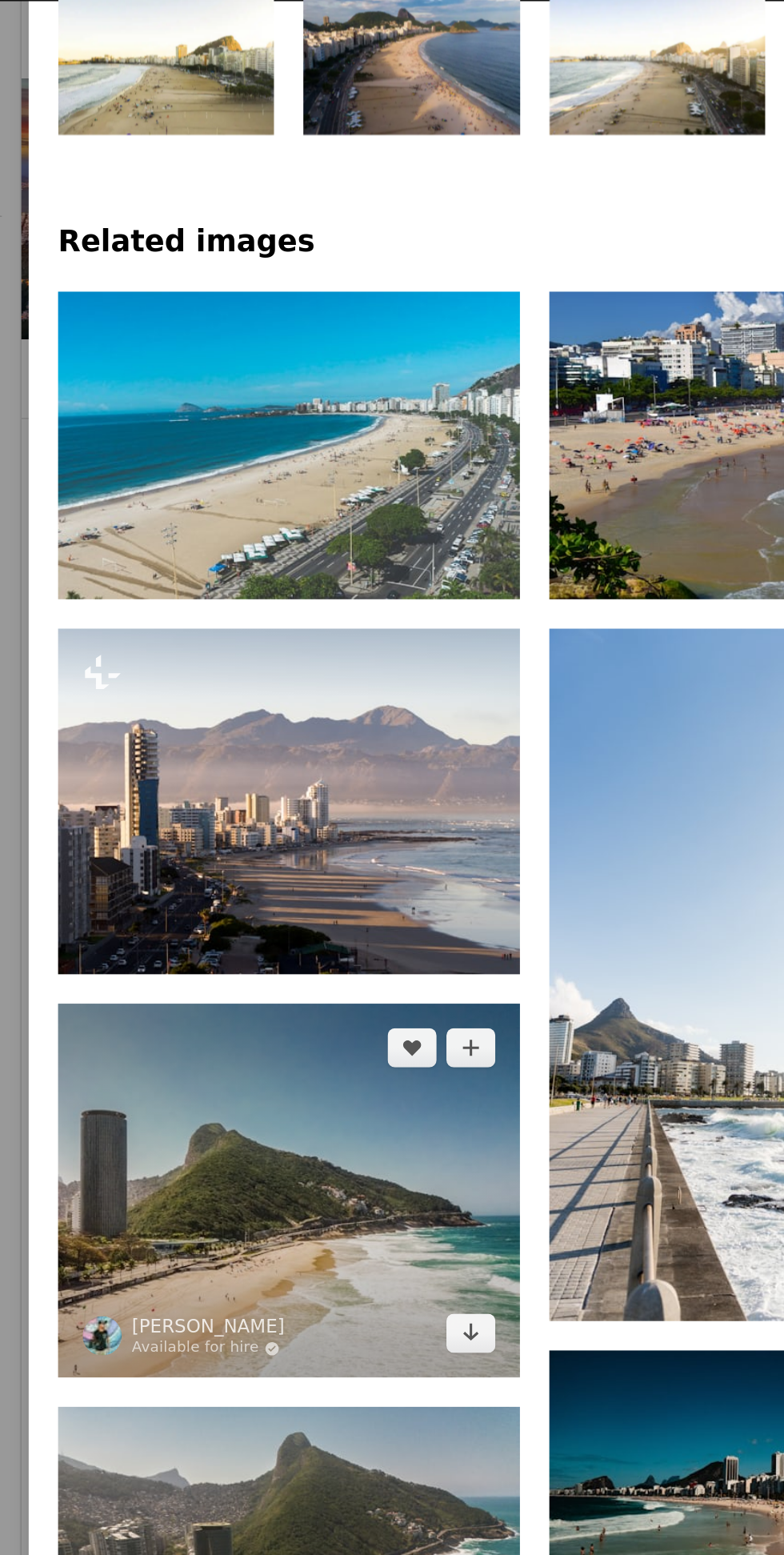
click at [210, 857] on img at bounding box center [225, 778] width 302 height 245
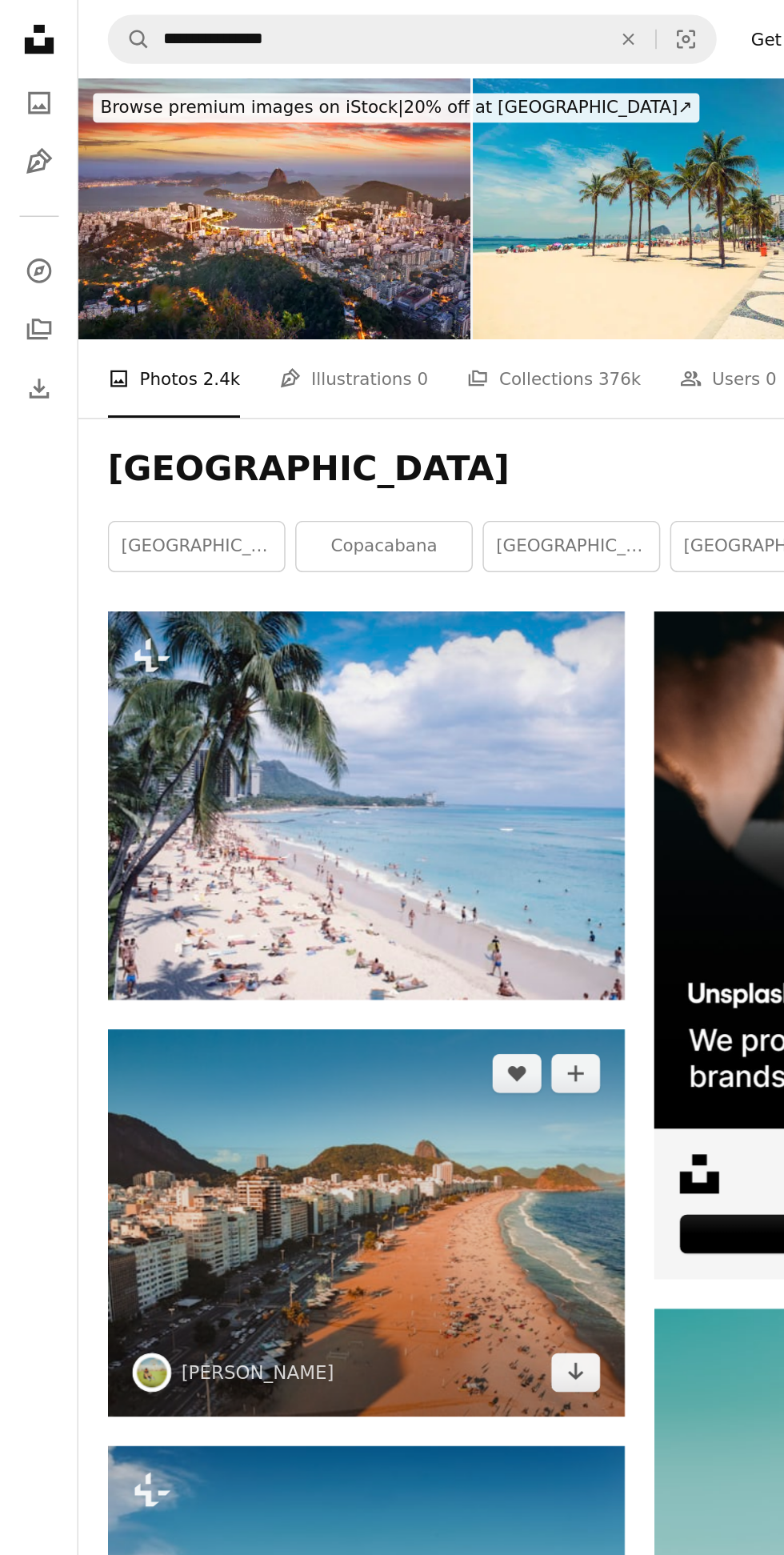
click at [269, 857] on img at bounding box center [239, 799] width 338 height 254
